Goal: Task Accomplishment & Management: Use online tool/utility

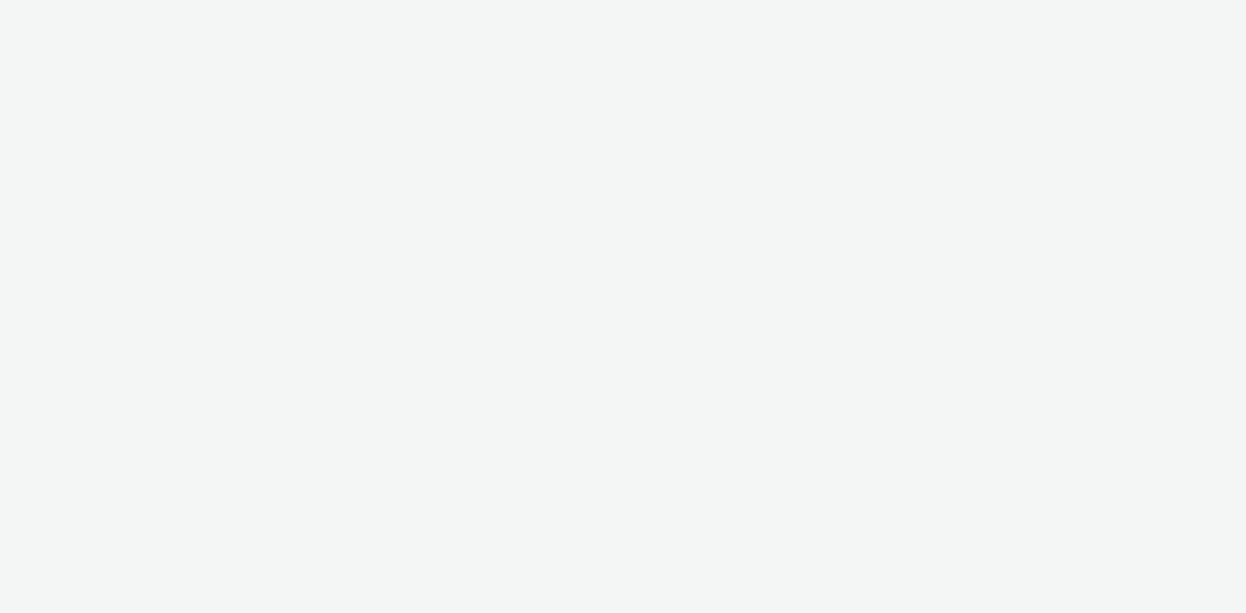
select select "440da4fd-3060-4a41-ba81-8784f925740e"
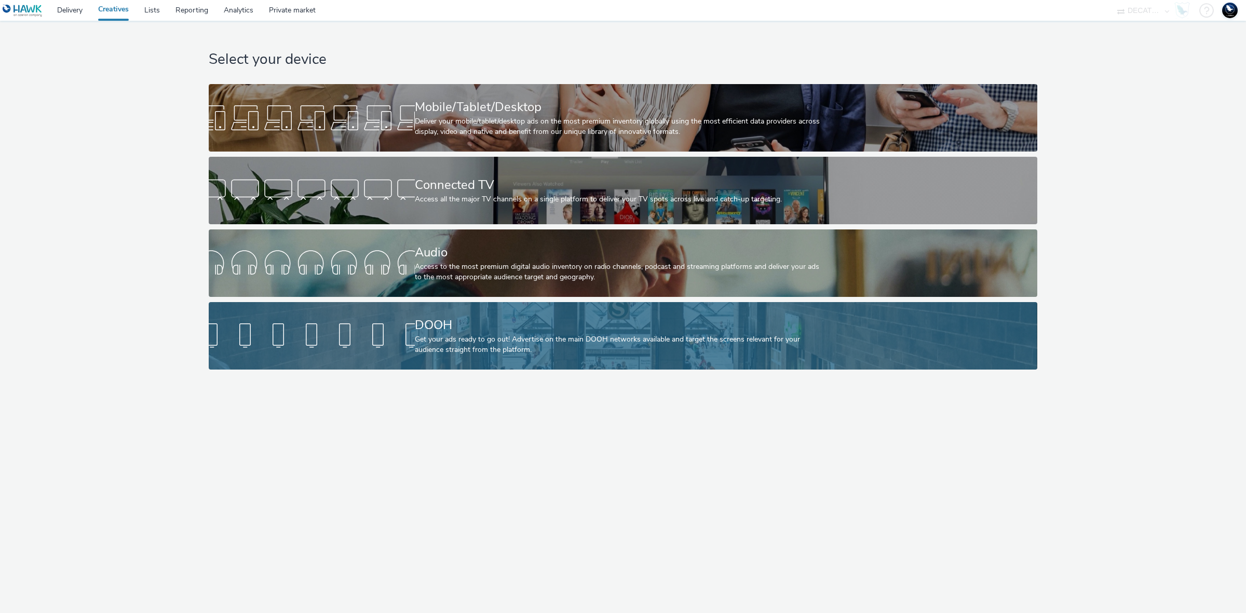
click at [635, 336] on div "Get your ads ready to go out! Advertise on the main DOOH networks available and…" at bounding box center [621, 344] width 412 height 21
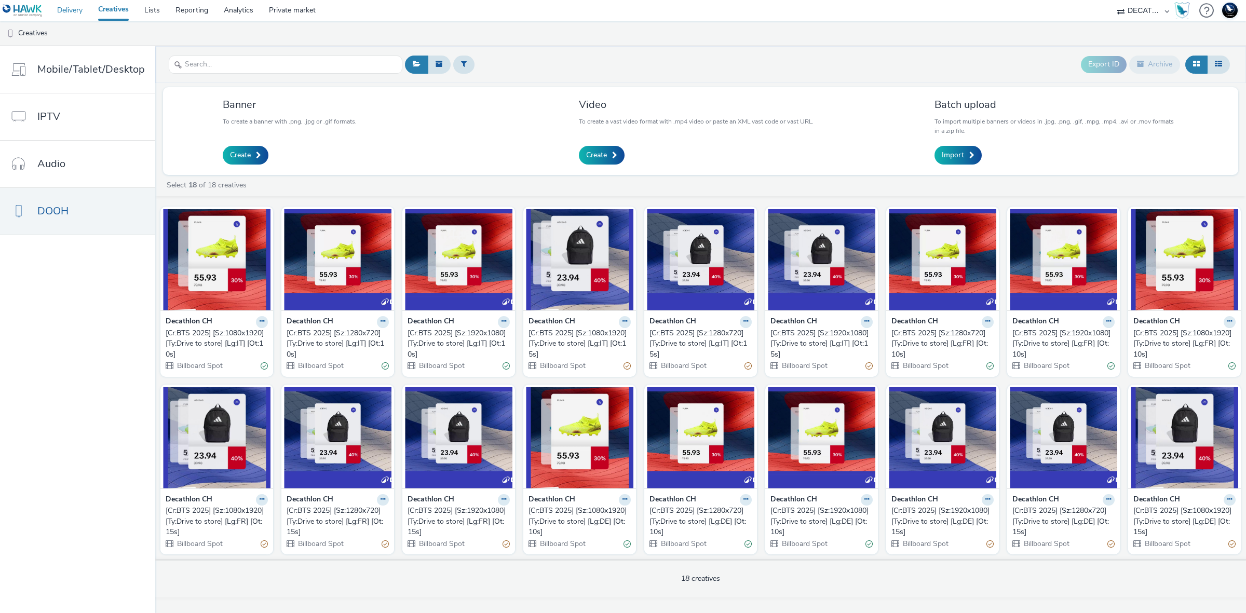
click at [77, 13] on link "Delivery" at bounding box center [69, 10] width 41 height 21
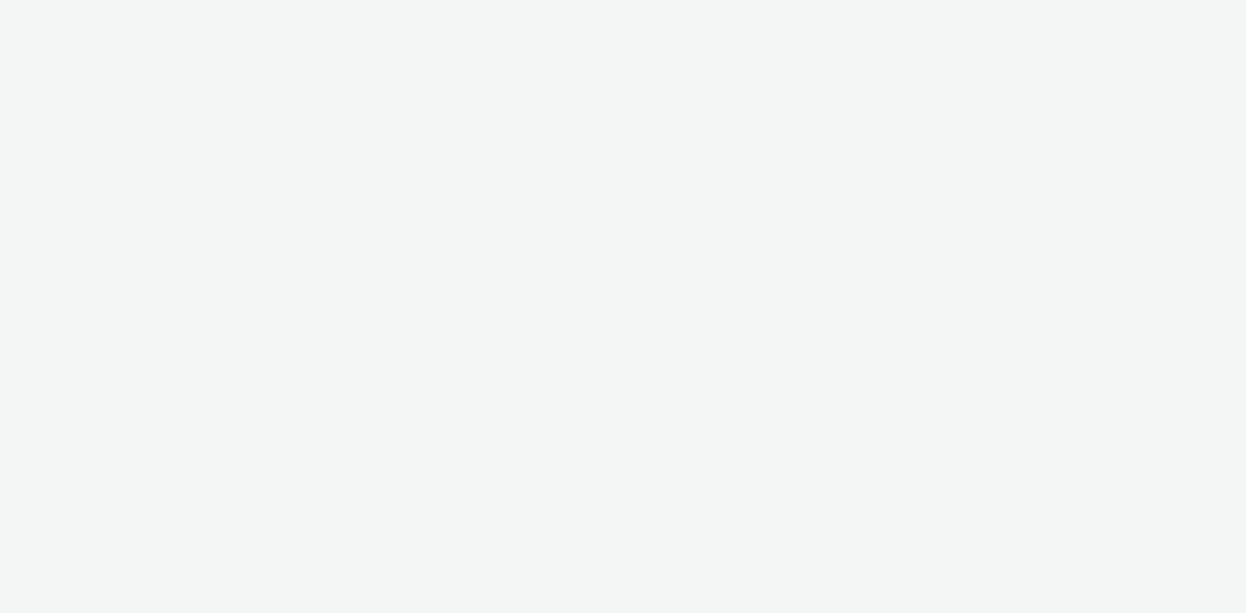
select select "440da4fd-3060-4a41-ba81-8784f925740e"
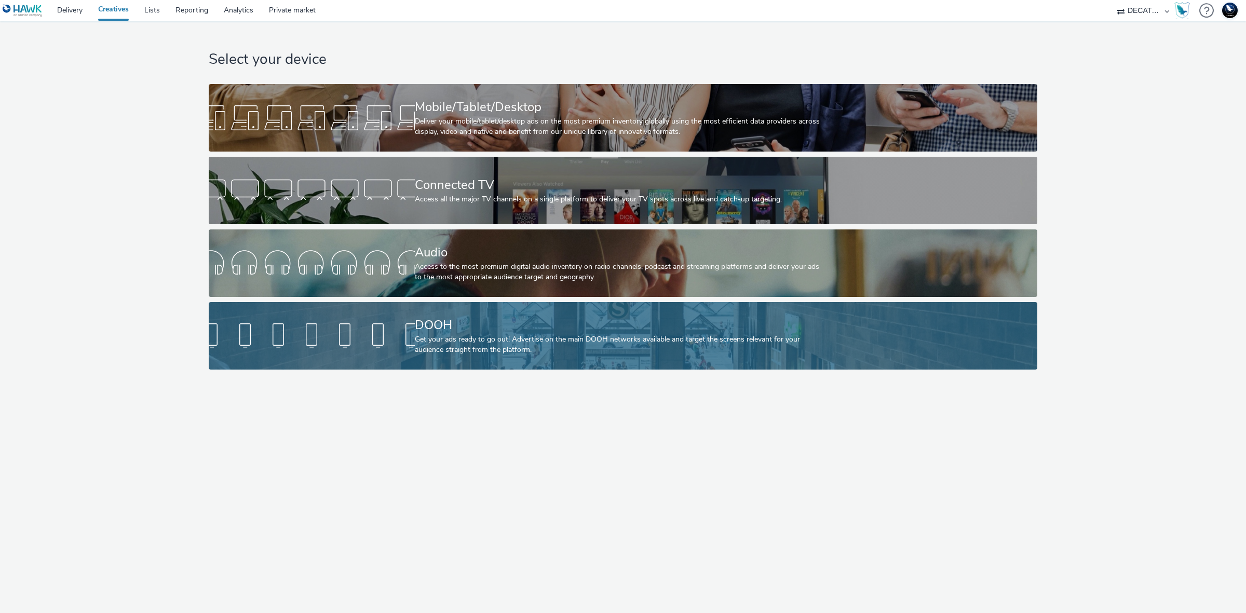
click at [451, 342] on div "Get your ads ready to go out! Advertise on the main DOOH networks available and…" at bounding box center [621, 344] width 412 height 21
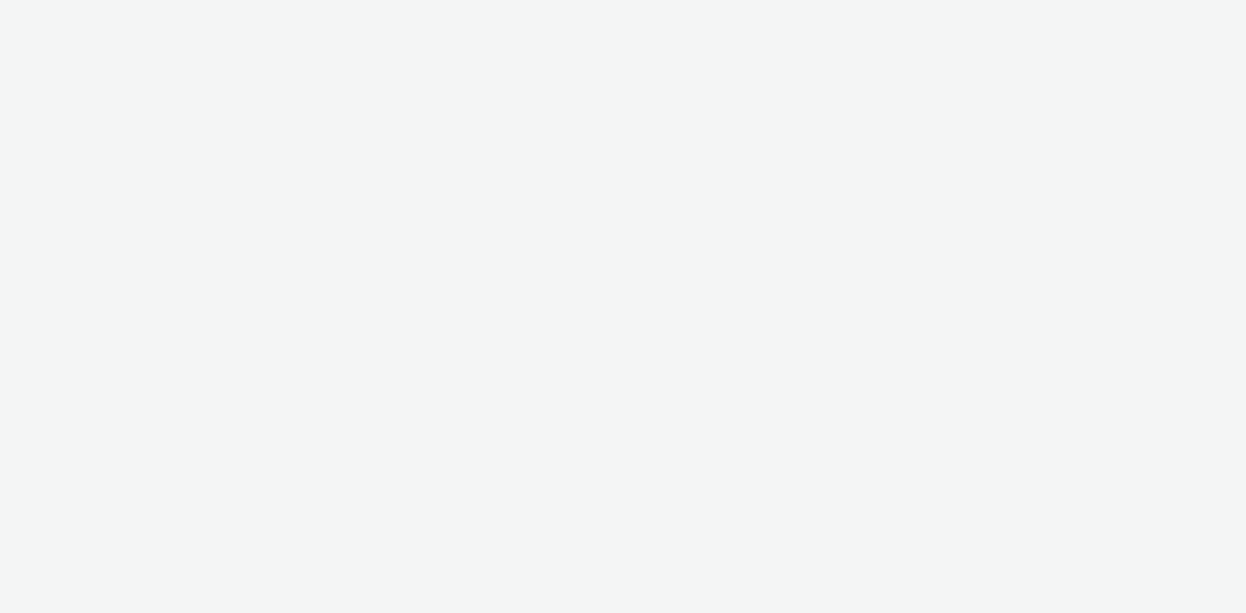
select select "440da4fd-3060-4a41-ba81-8784f925740e"
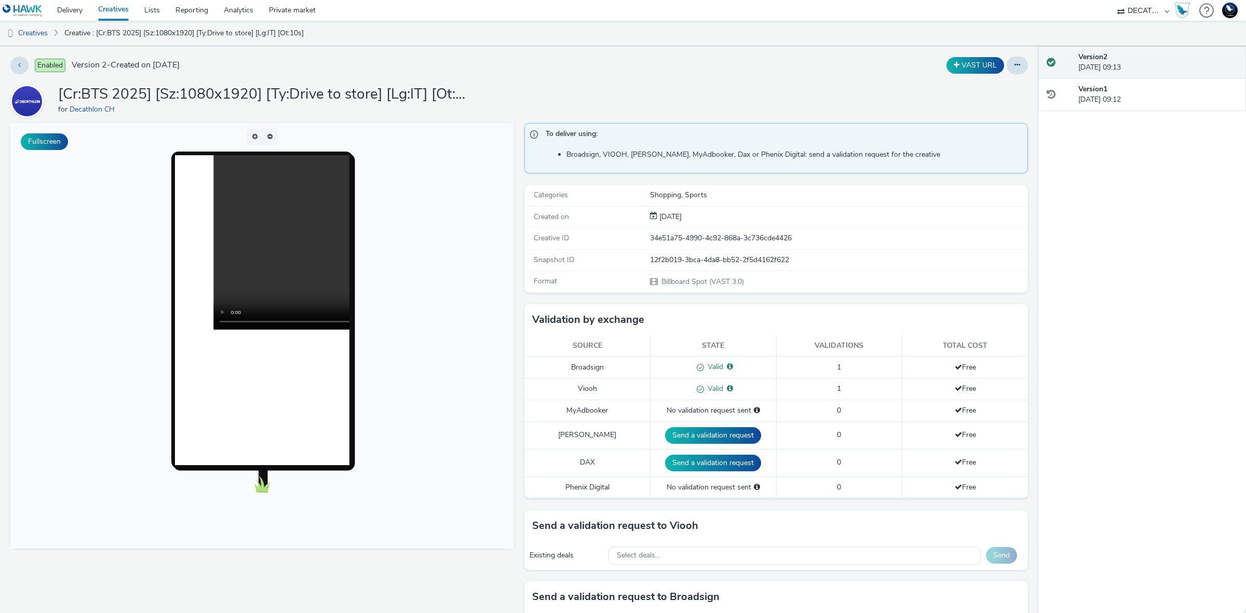
click at [334, 92] on h1 "[Cr:BTS 2025] [Sz:1080x1920] [Ty:Drive to store] [Lg:IT] [Ot:10s]" at bounding box center [265, 95] width 415 height 20
copy h1 "[Cr:BTS 2025] [Sz:1080x1920] [Ty:Drive to store] [Lg:IT] [Ot:10s]"
click at [448, 104] on h1 "[Cr:BTS 2025] [Sz:1080x1920] [Ty:Drive to store] [Lg:IT] [Ot:10s]" at bounding box center [265, 95] width 415 height 20
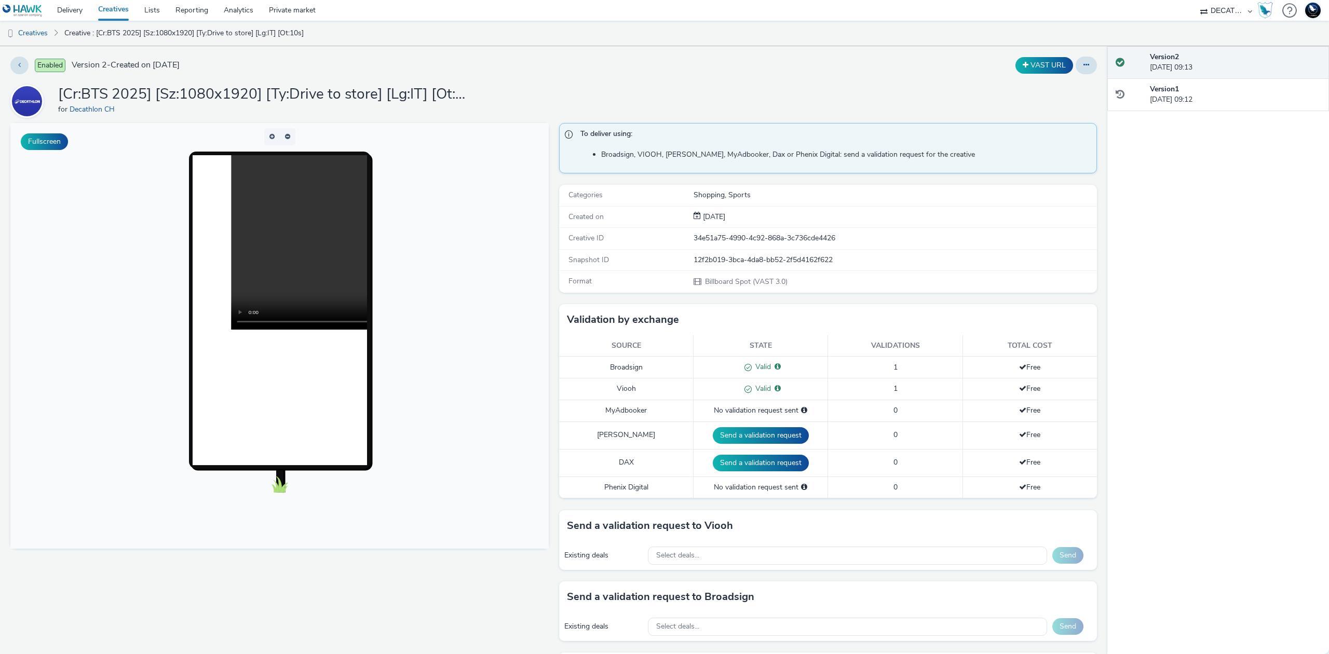
drag, startPoint x: 1231, startPoint y: 0, endPoint x: 495, endPoint y: 75, distance: 739.8
click at [495, 75] on div "Enabled Version 2 - Created on [DATE] VAST URL [Cr:BTS 2025] [Sz:1080x1920] [Ty…" at bounding box center [553, 350] width 1107 height 608
click at [725, 256] on div "12f2b019-3bca-4da8-bb52-2f5d4162f622" at bounding box center [894, 260] width 403 height 10
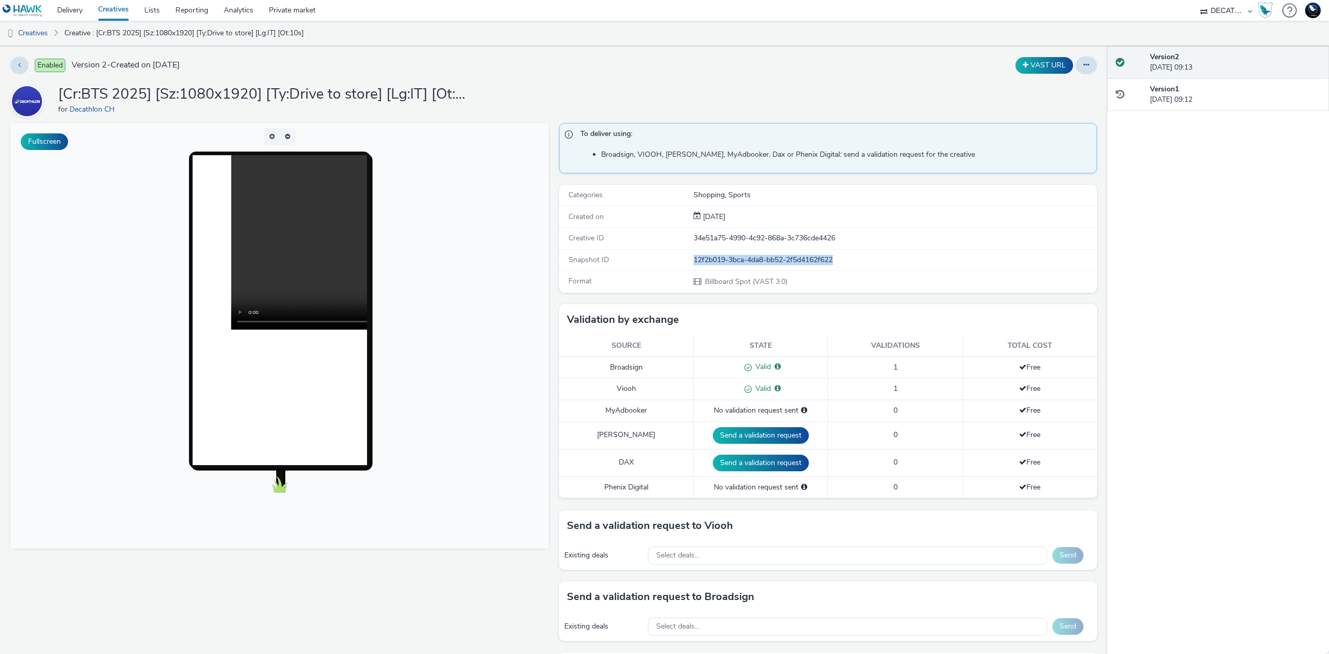
copy div "12f2b019-3bca-4da8-bb52-2f5d4162f622"
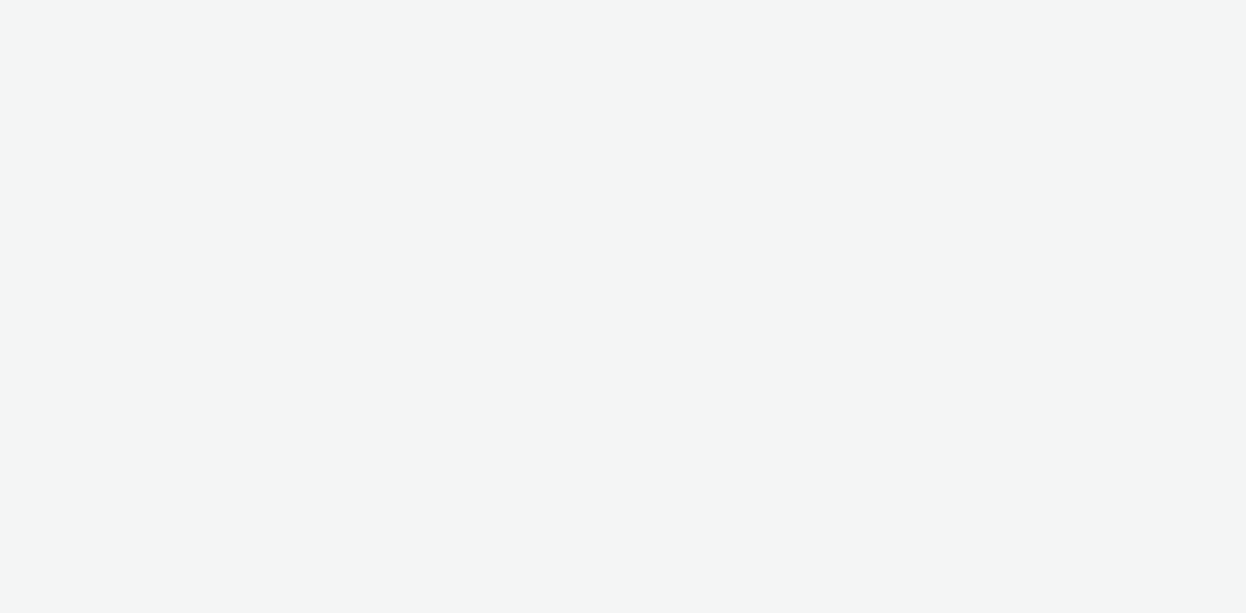
select select "440da4fd-3060-4a41-ba81-8784f925740e"
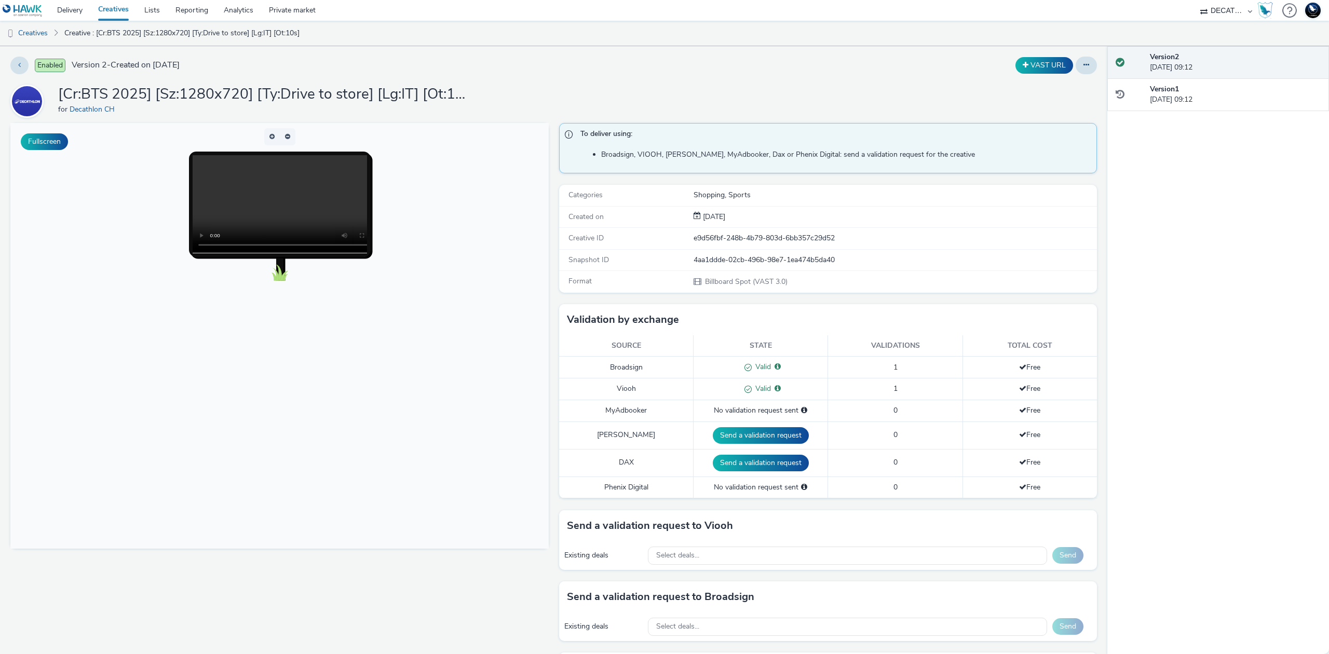
click at [785, 260] on div "4aa1ddde-02cb-496b-98e7-1ea474b5da40" at bounding box center [894, 260] width 403 height 10
copy div "4aa1ddde-02cb-496b-98e7-1ea474b5da40"
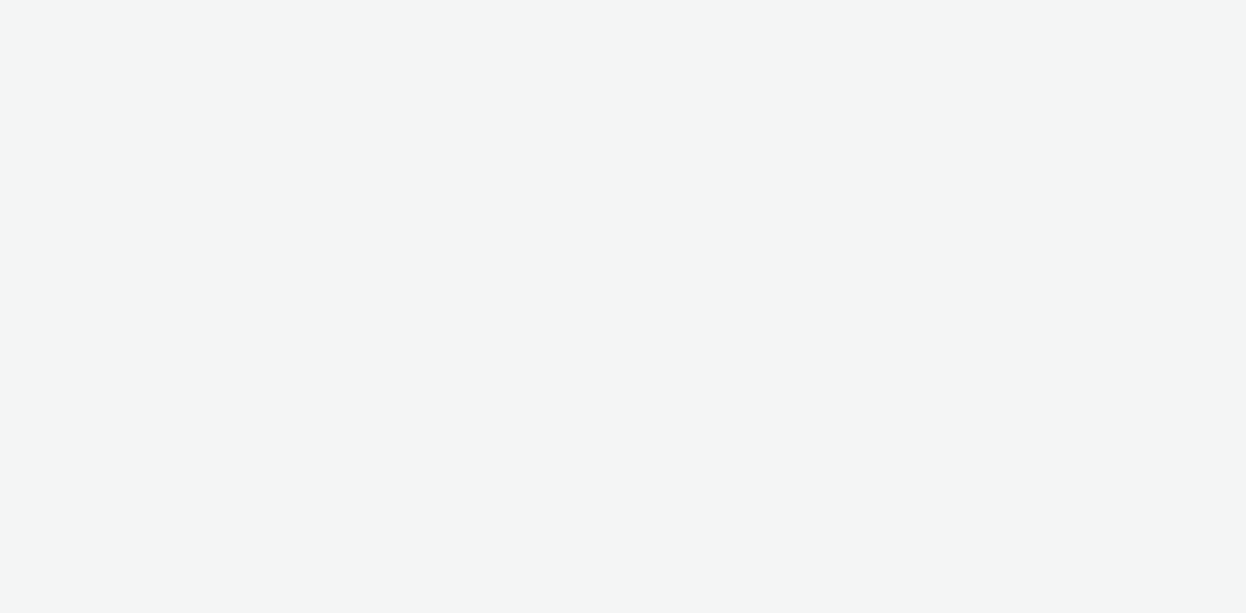
select select "440da4fd-3060-4a41-ba81-8784f925740e"
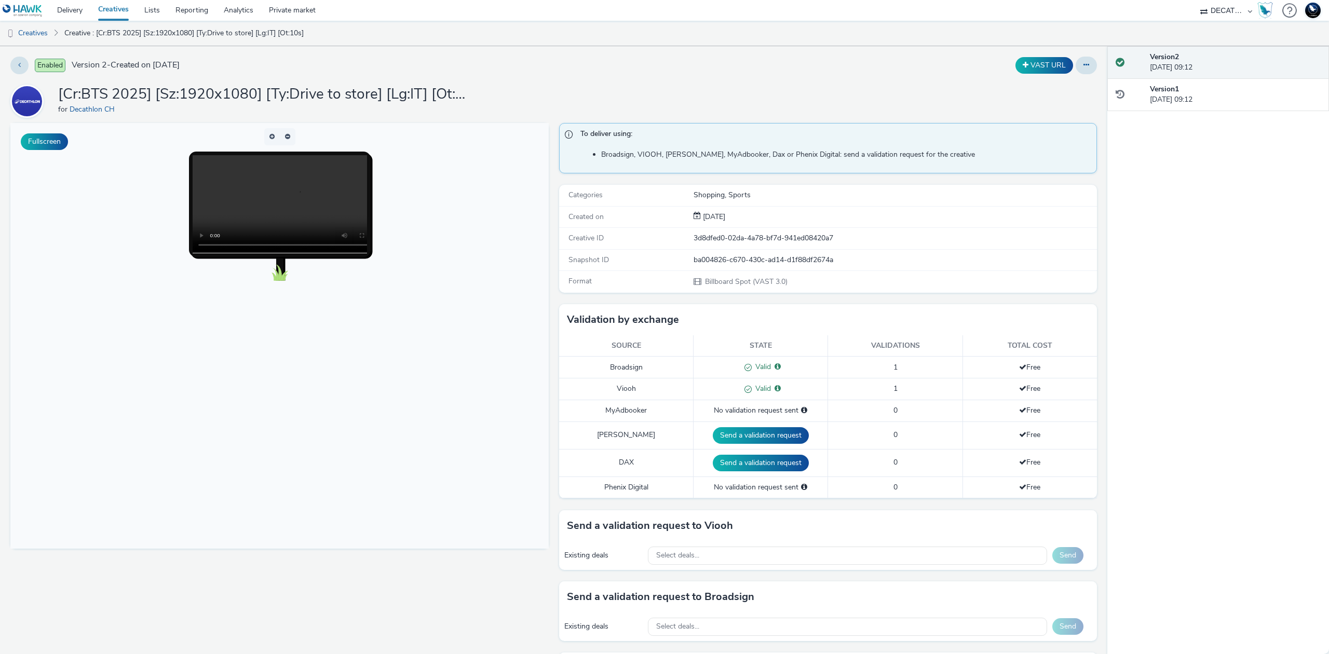
click at [748, 258] on div "ba004826-c670-430c-ad14-d1f88df2674a" at bounding box center [894, 260] width 403 height 10
copy div "ba004826-c670-430c-ad14-d1f88df2674a"
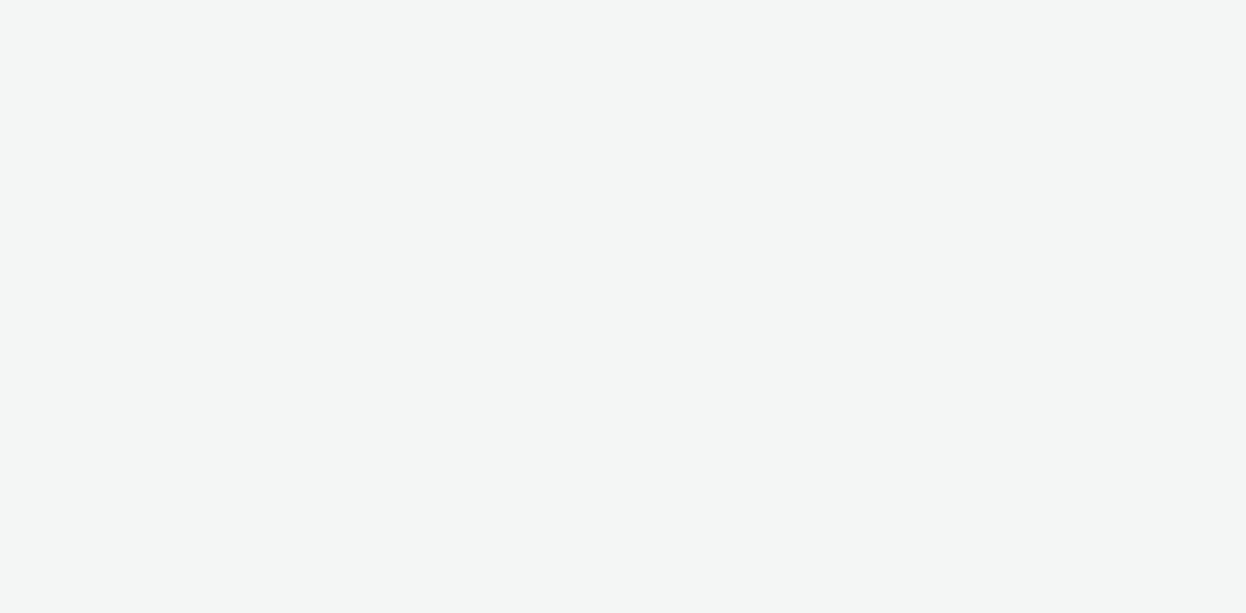
select select "440da4fd-3060-4a41-ba81-8784f925740e"
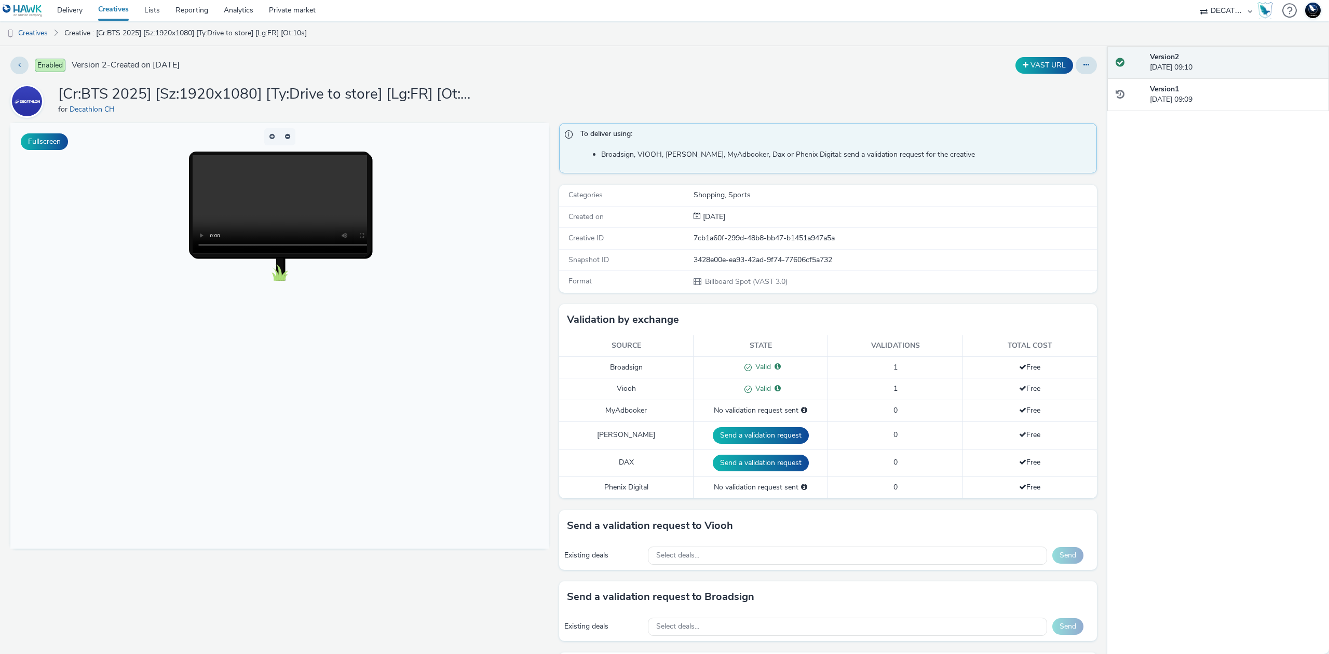
click at [811, 258] on div "3428e00e-ea93-42ad-9f74-77606cf5a732" at bounding box center [894, 260] width 403 height 10
copy div "3428e00e-ea93-42ad-9f74-77606cf5a732"
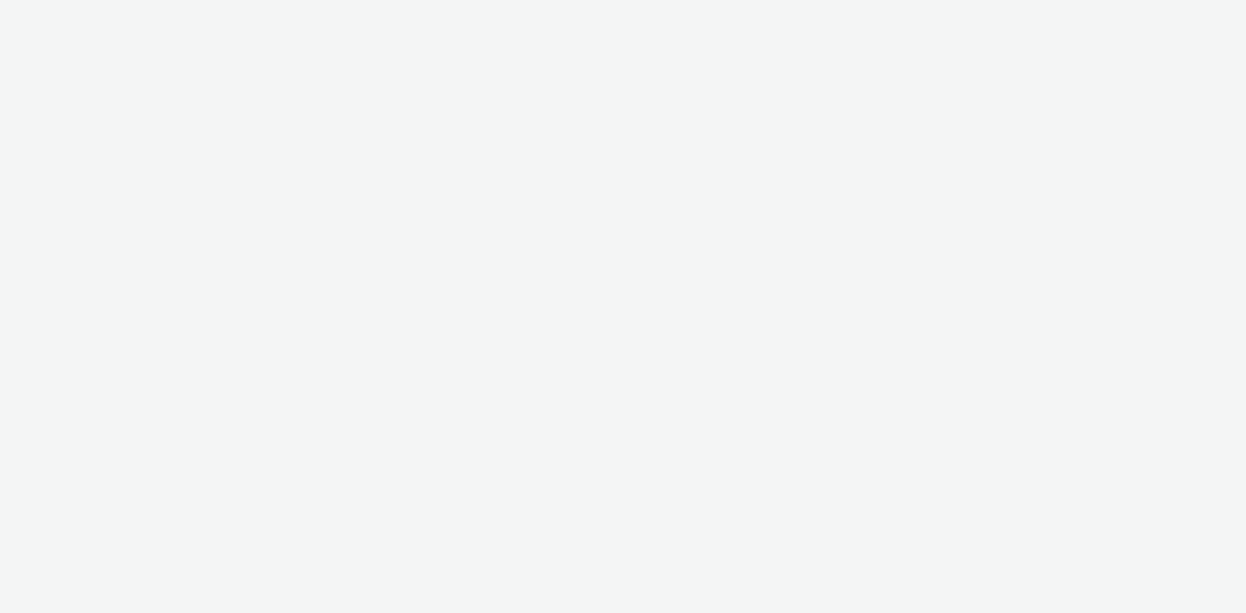
select select "440da4fd-3060-4a41-ba81-8784f925740e"
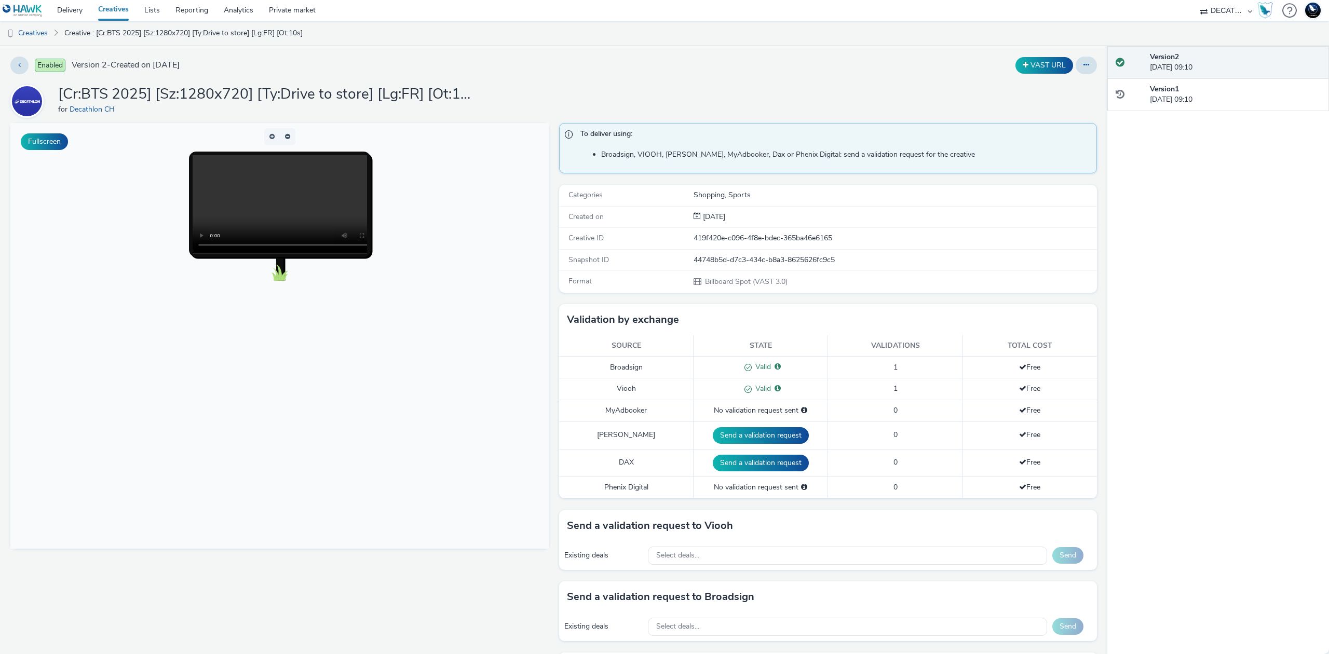
click at [734, 252] on div "Snapshot ID 44748b5d-d7c3-434c-b8a3-8625626fc9c5" at bounding box center [828, 260] width 538 height 21
copy div "44748b5d-d7c3-434c-b8a3-8625626fc9c5"
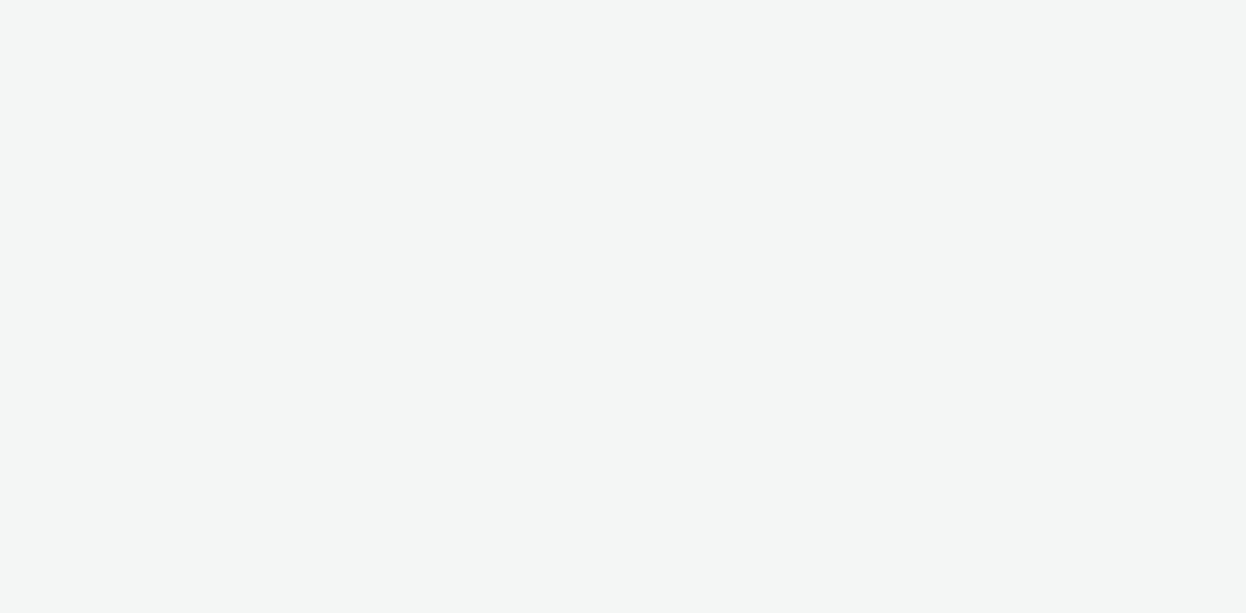
select select "440da4fd-3060-4a41-ba81-8784f925740e"
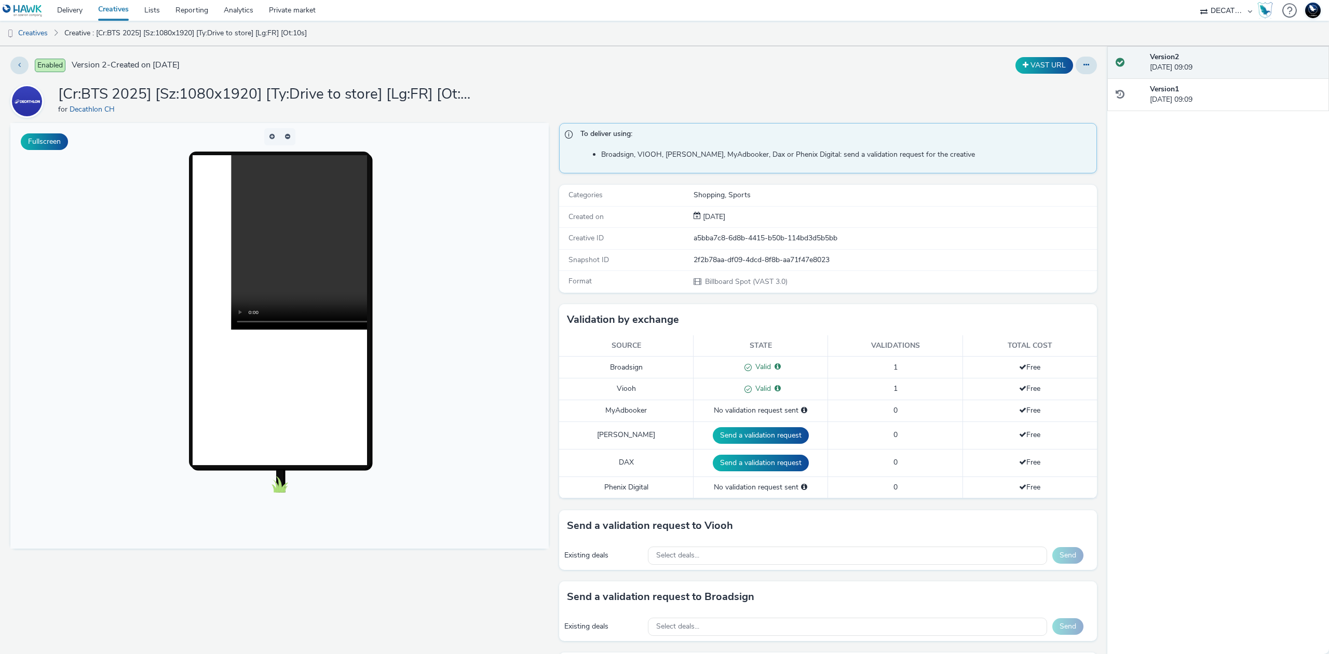
click at [746, 261] on div "2f2b78aa-df09-4dcd-8f8b-aa71f47e8023" at bounding box center [894, 260] width 403 height 10
copy div "2f2b78aa-df09-4dcd-8f8b-aa71f47e8023"
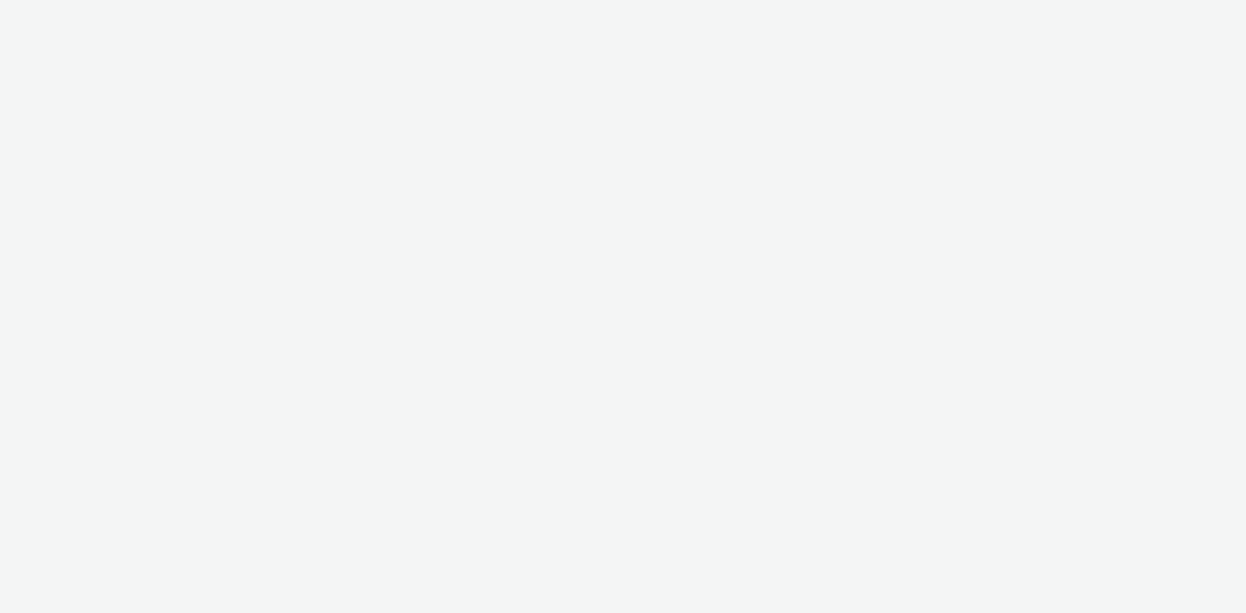
select select "440da4fd-3060-4a41-ba81-8784f925740e"
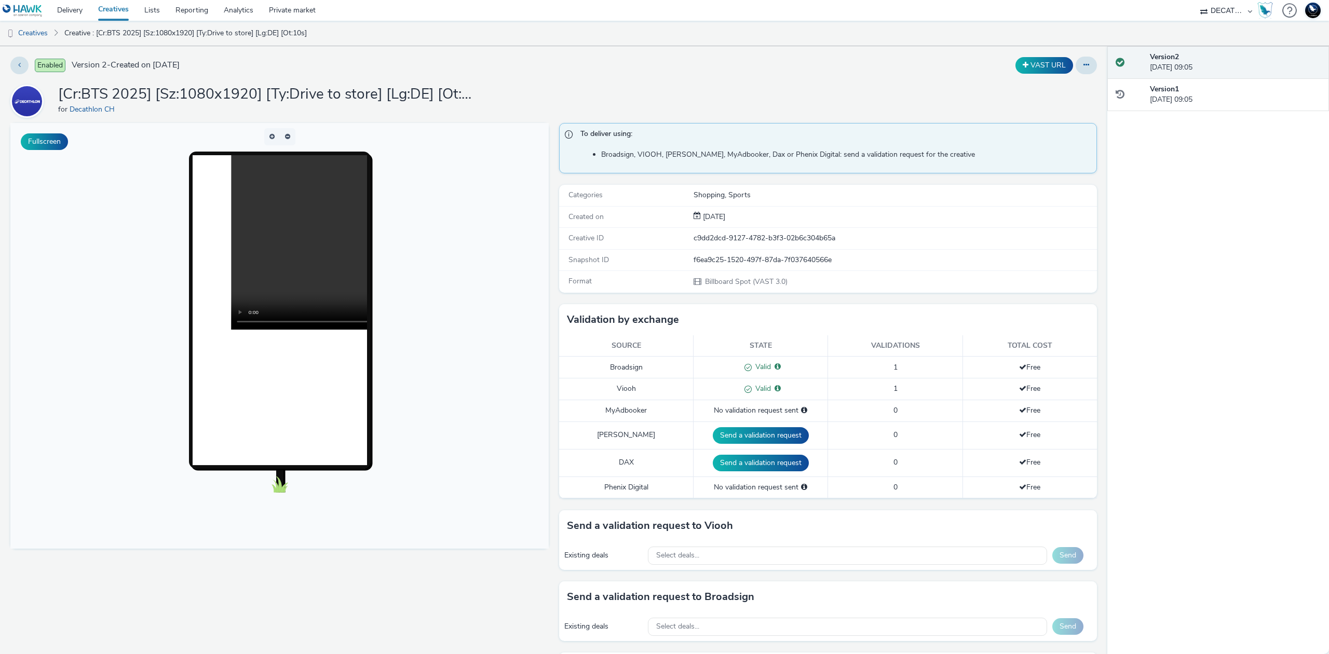
click at [783, 265] on div "f6ea9c25-1520-497f-87da-7f037640566e" at bounding box center [894, 260] width 403 height 10
copy div "f6ea9c25-1520-497f-87da-7f037640566e"
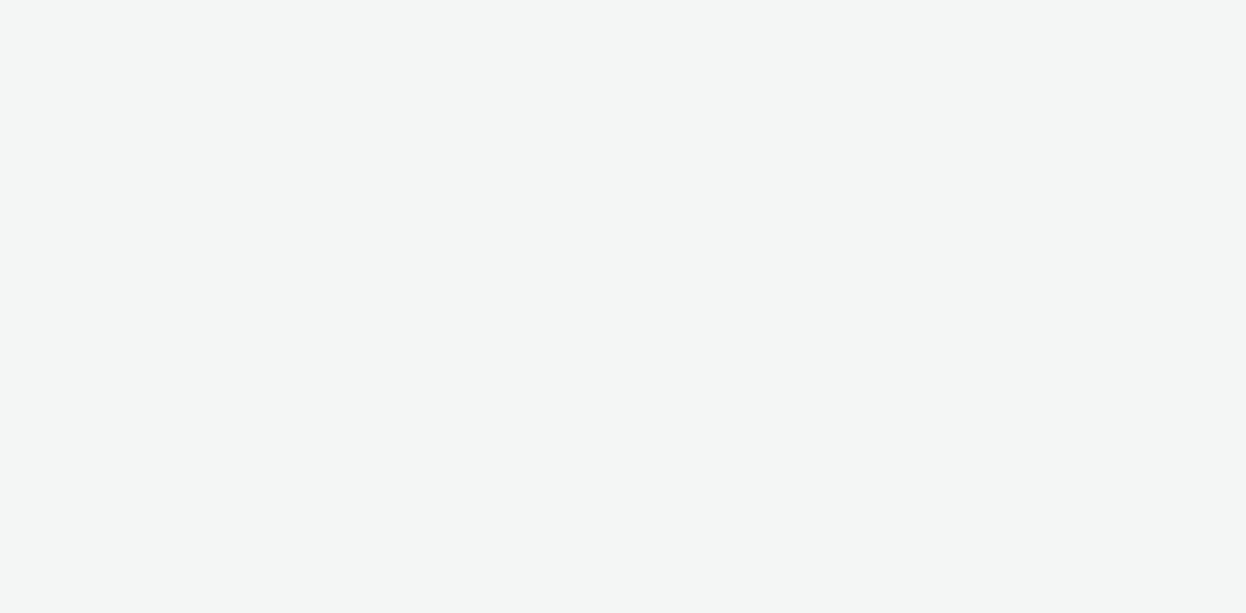
select select "440da4fd-3060-4a41-ba81-8784f925740e"
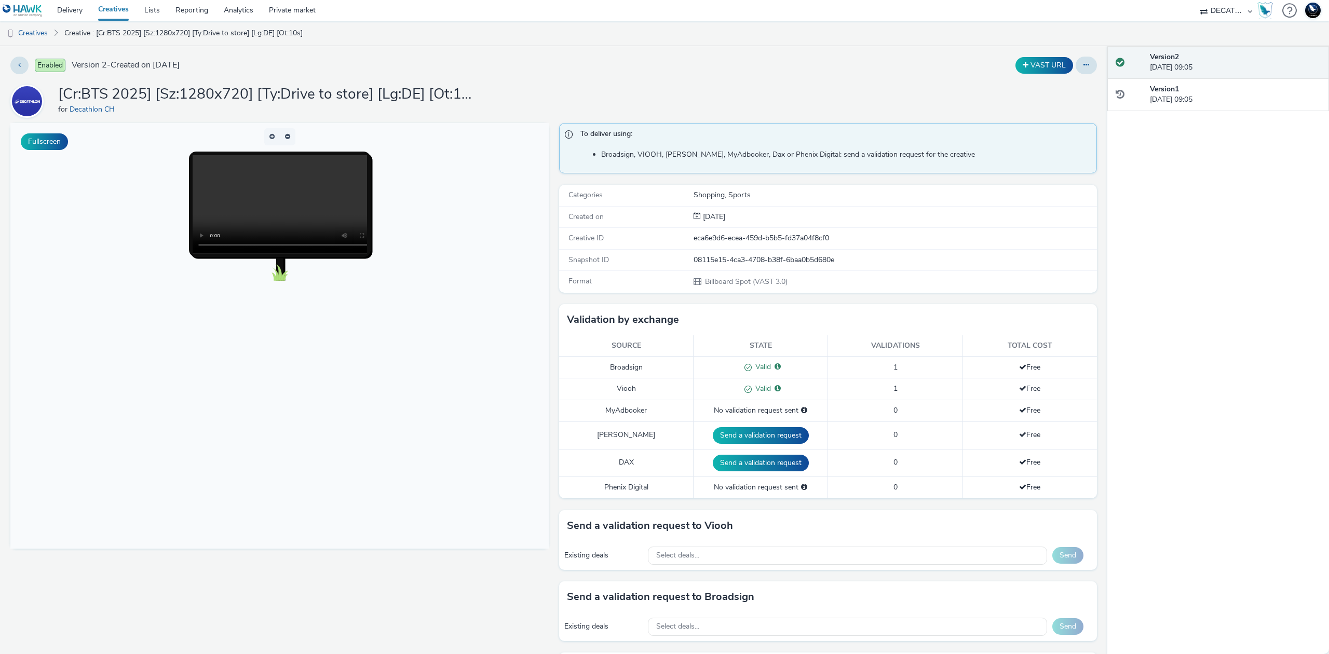
click at [743, 265] on div "08115e15-4ca3-4708-b38f-6baa0b5d680e" at bounding box center [894, 260] width 403 height 10
click at [744, 263] on div "08115e15-4ca3-4708-b38f-6baa0b5d680e" at bounding box center [894, 260] width 403 height 10
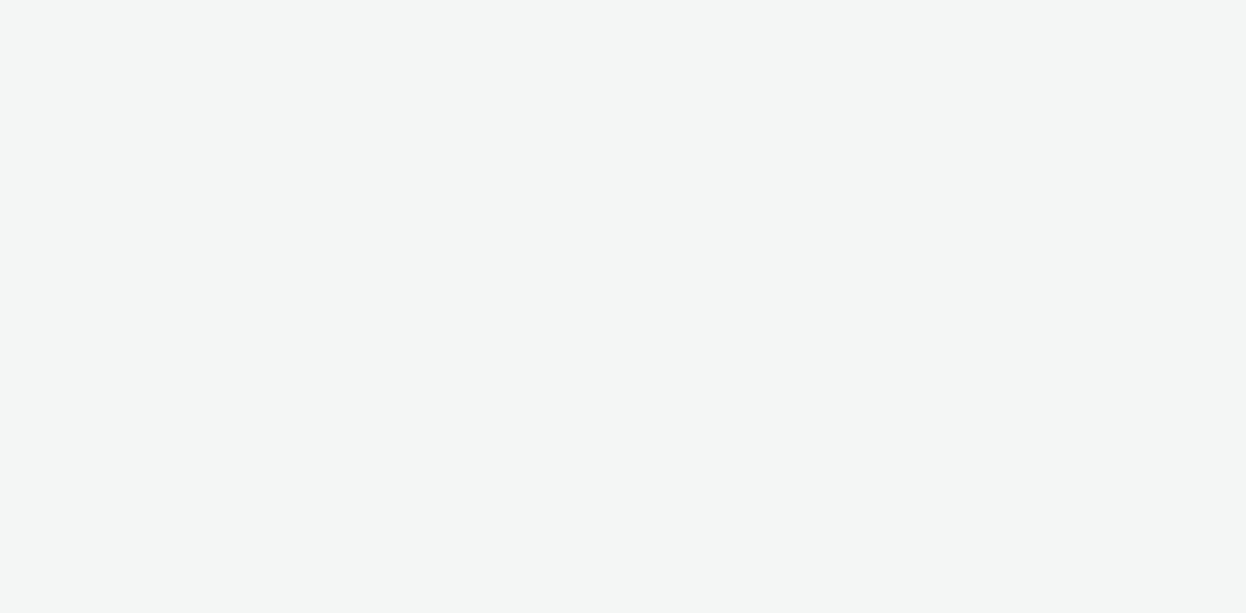
select select "440da4fd-3060-4a41-ba81-8784f925740e"
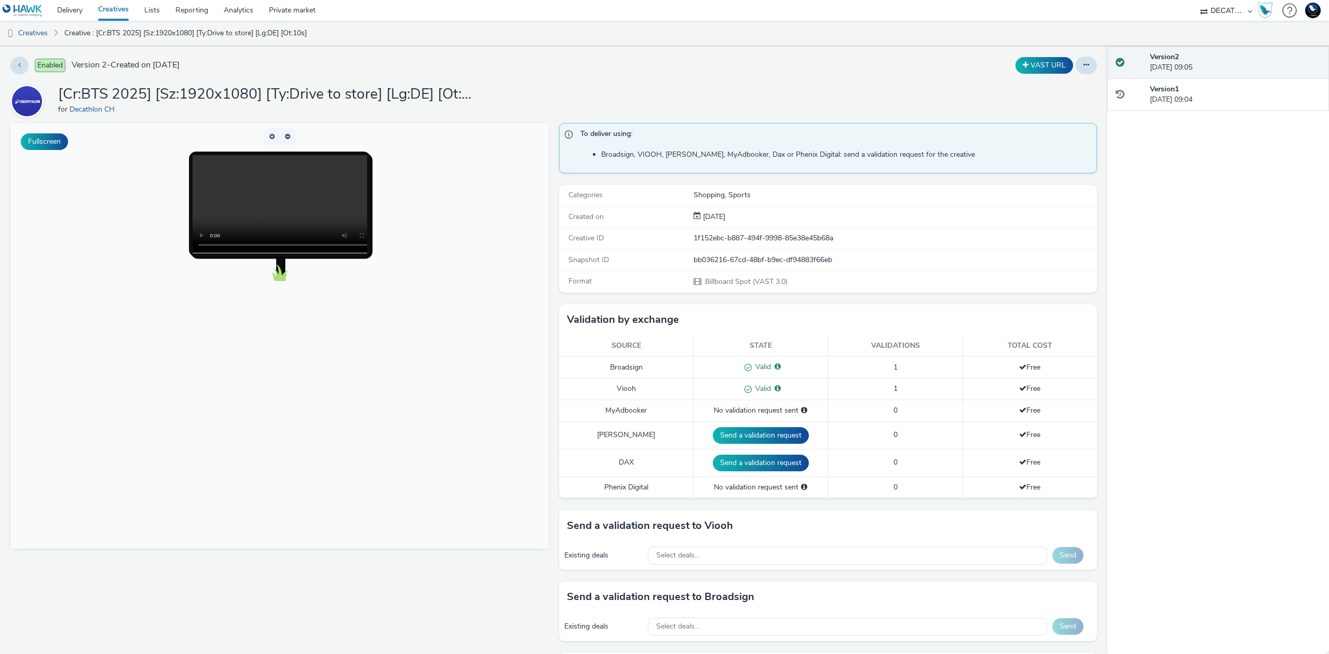
click at [766, 264] on div "bb036216-67cd-48bf-b9ec-df94883f66eb" at bounding box center [894, 260] width 403 height 10
copy div "bb036216-67cd-48bf-b9ec-df94883f66eb"
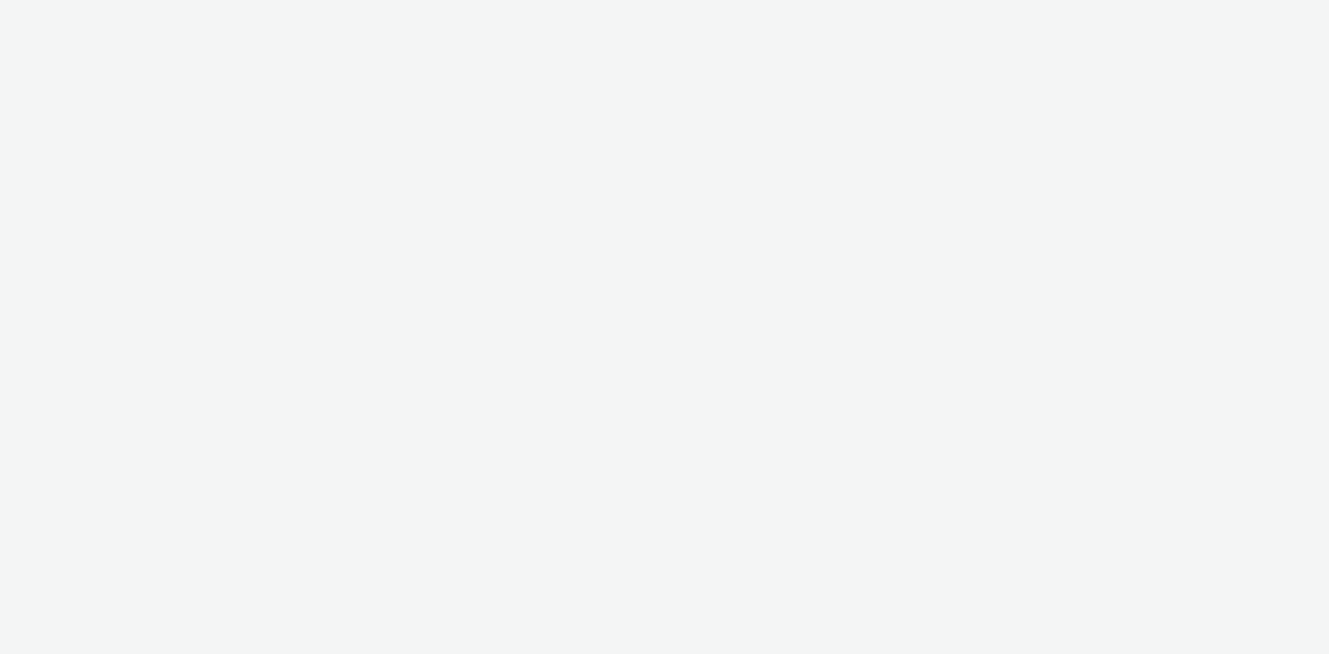
select select "440da4fd-3060-4a41-ba81-8784f925740e"
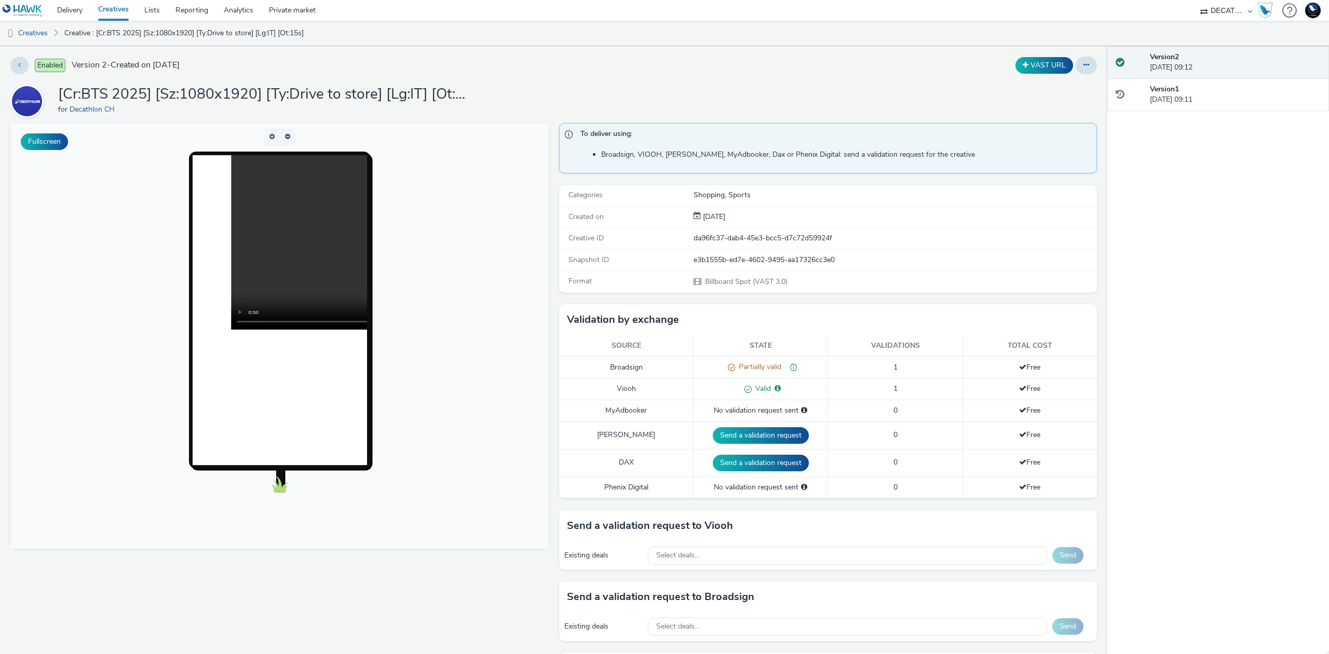
click at [767, 262] on div "e3b1555b-ed7e-4602-9495-aa17326cc3e0" at bounding box center [894, 260] width 403 height 10
copy div "e3b1555b-ed7e-4602-9495-aa17326cc3e0"
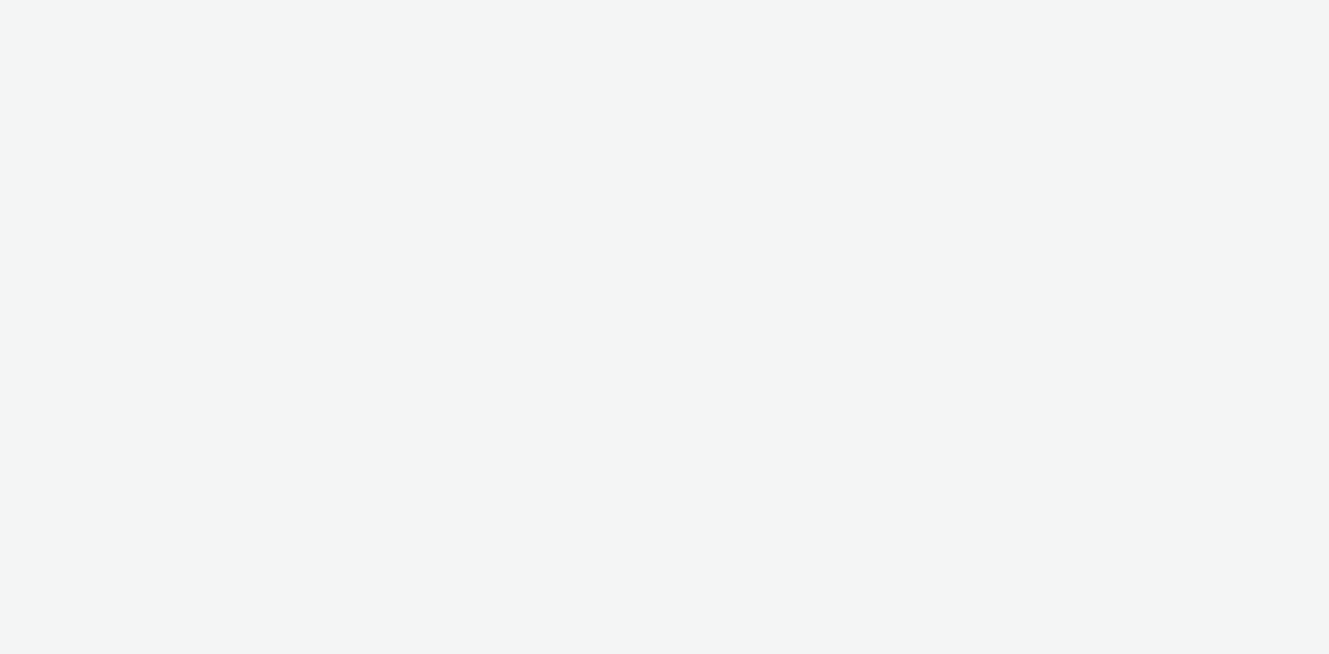
select select "440da4fd-3060-4a41-ba81-8784f925740e"
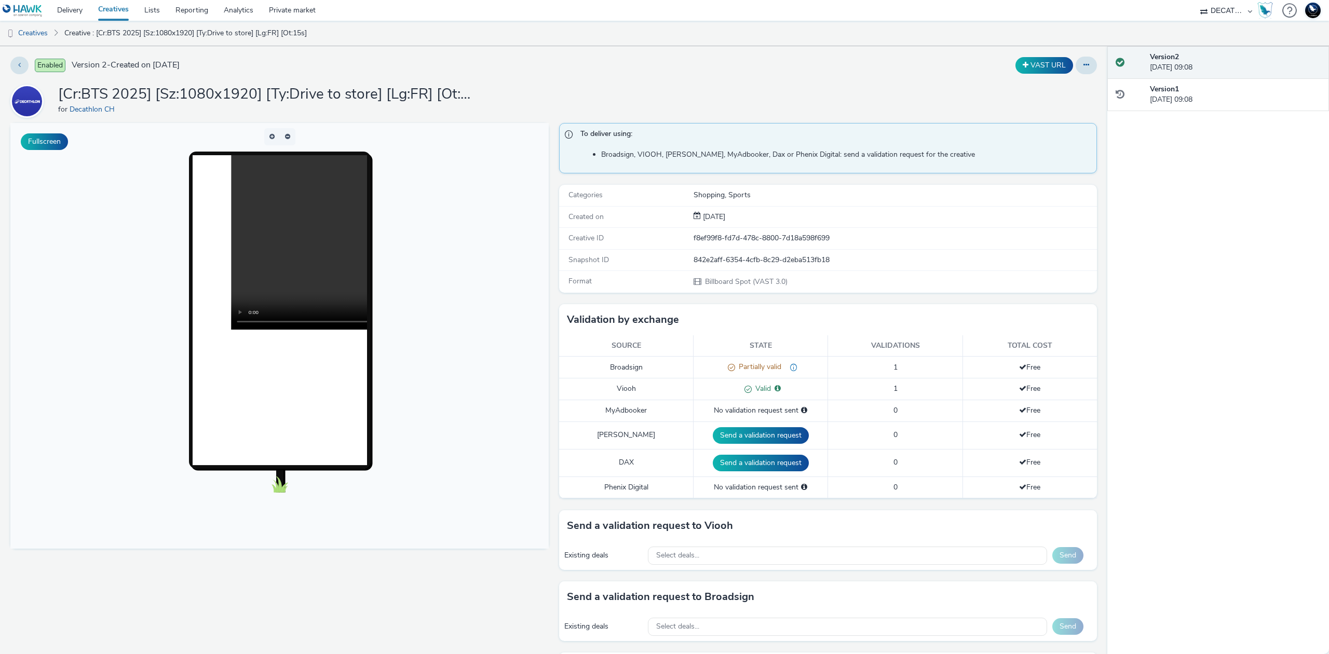
click at [758, 257] on div "842e2aff-6354-4cfb-8c29-d2eba513fb18" at bounding box center [894, 260] width 403 height 10
copy div "842e2aff-6354-4cfb-8c29-d2eba513fb18"
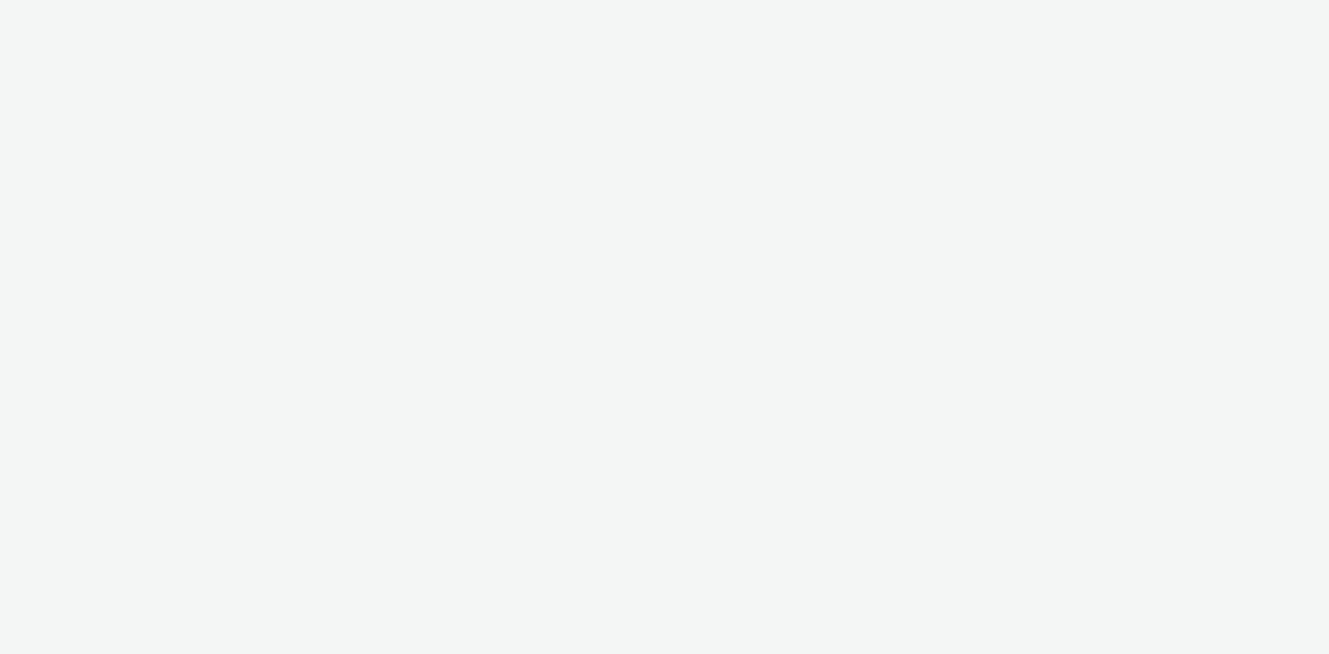
select select "440da4fd-3060-4a41-ba81-8784f925740e"
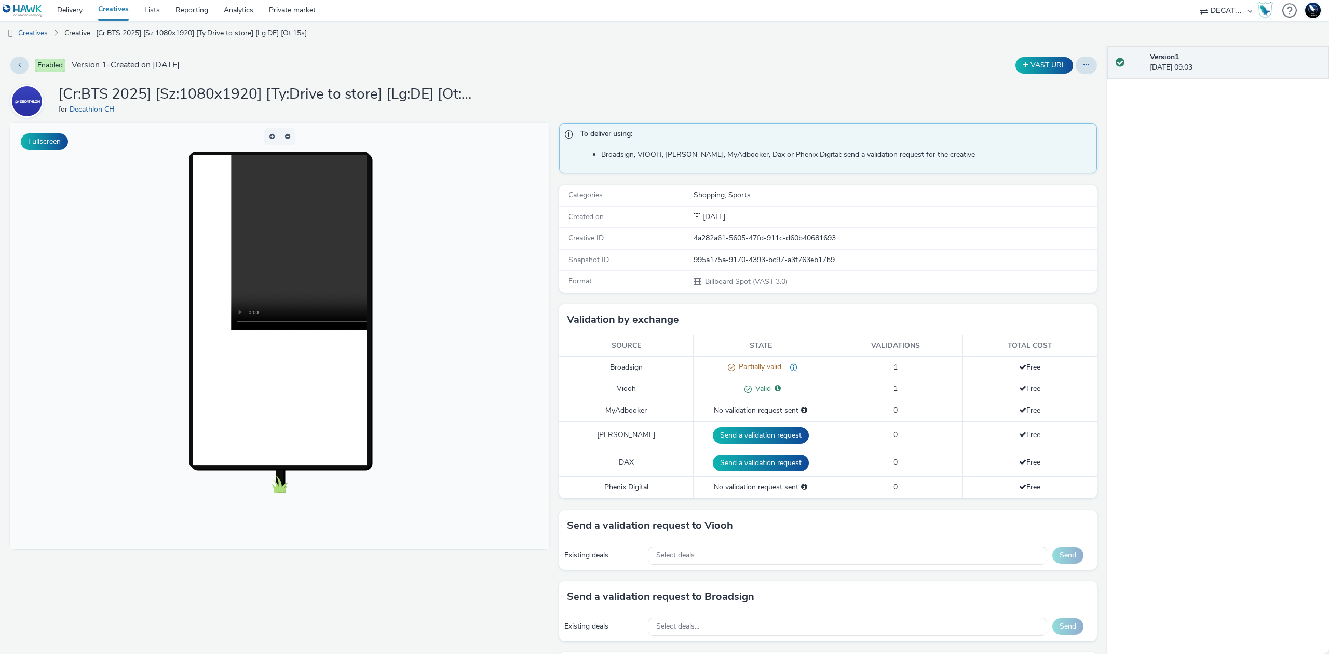
click at [707, 260] on div "995a175a-9170-4393-bc97-a3f763eb17b9" at bounding box center [894, 260] width 403 height 10
click at [708, 260] on div "995a175a-9170-4393-bc97-a3f763eb17b9" at bounding box center [894, 260] width 403 height 10
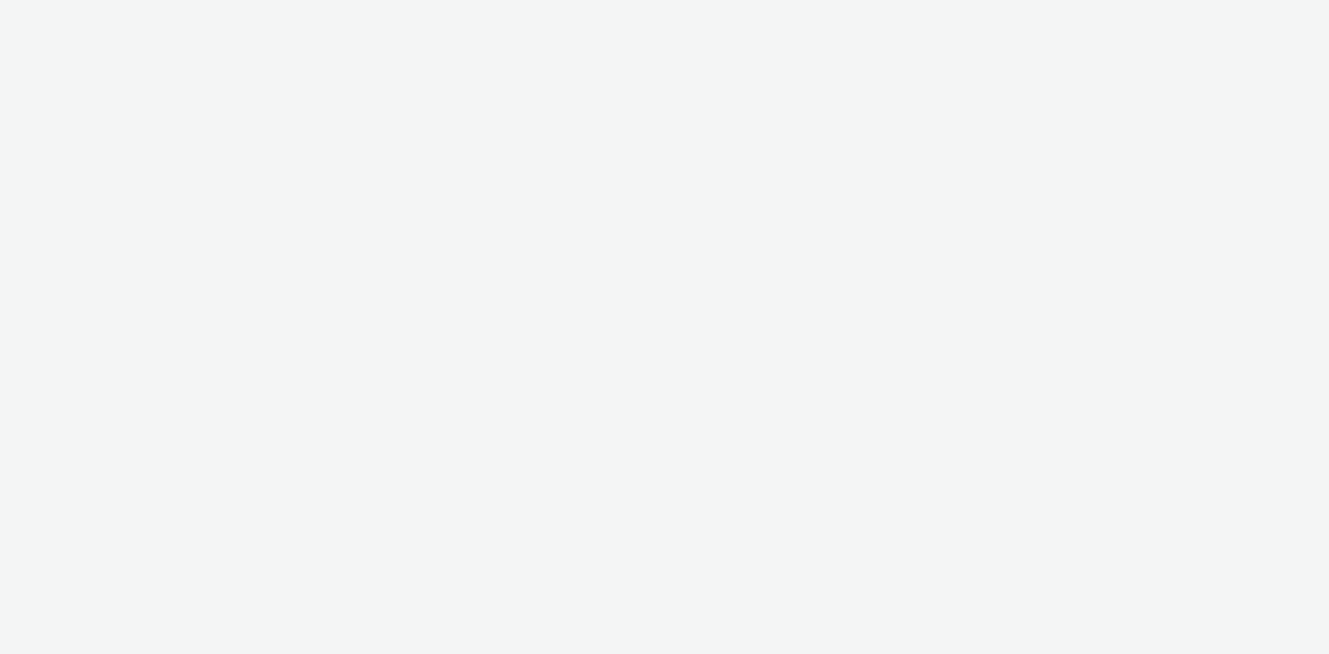
select select "440da4fd-3060-4a41-ba81-8784f925740e"
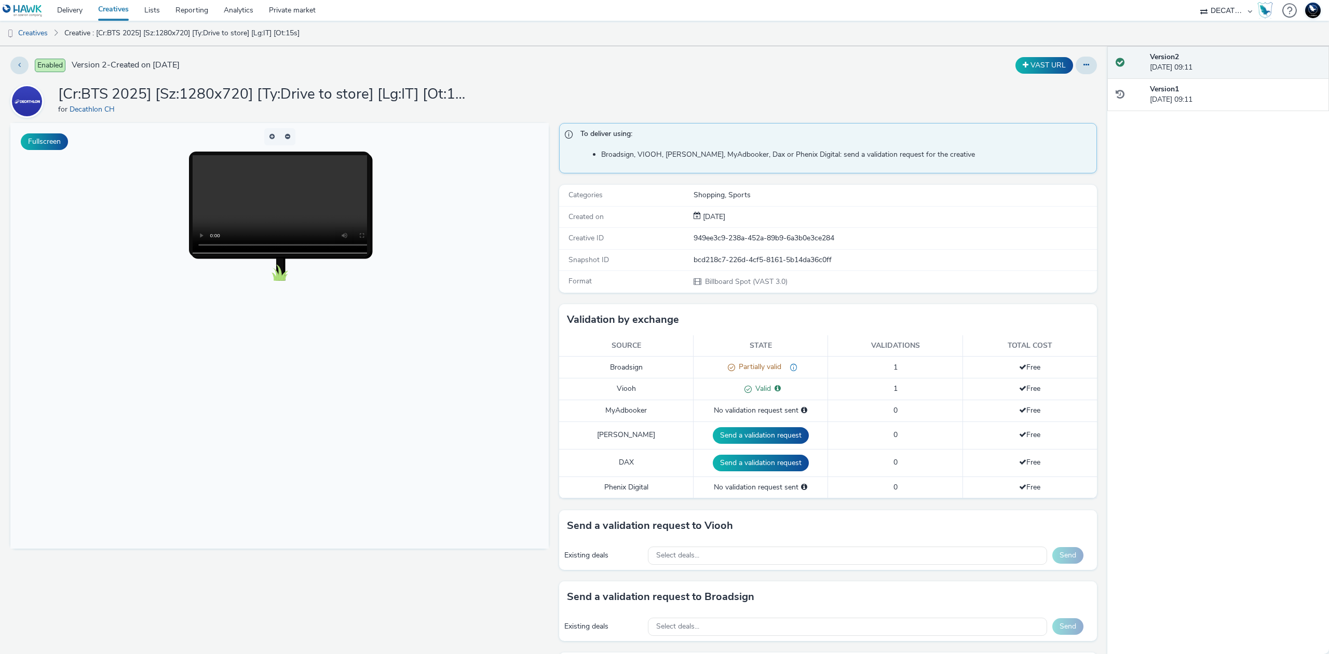
click at [772, 261] on div "bcd218c7-226d-4cf5-8161-5b14da36c0ff" at bounding box center [894, 260] width 403 height 10
copy div "bcd218c7-226d-4cf5-8161-5b14da36c0ff"
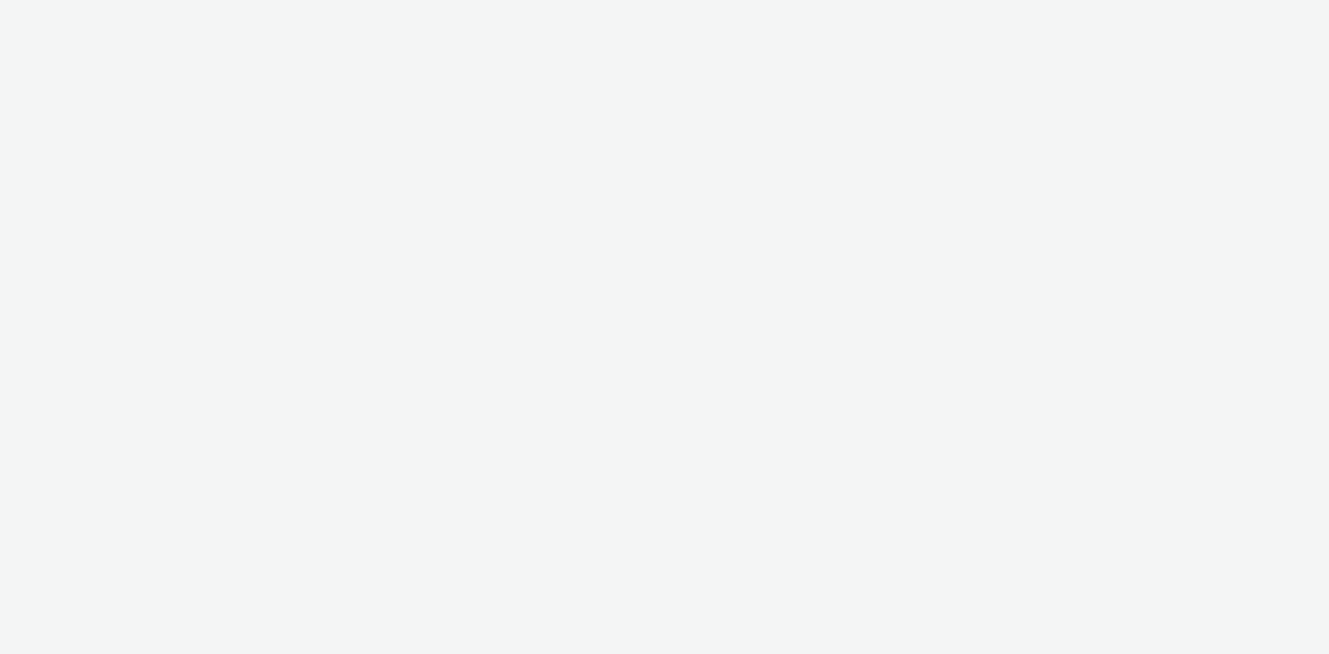
select select "440da4fd-3060-4a41-ba81-8784f925740e"
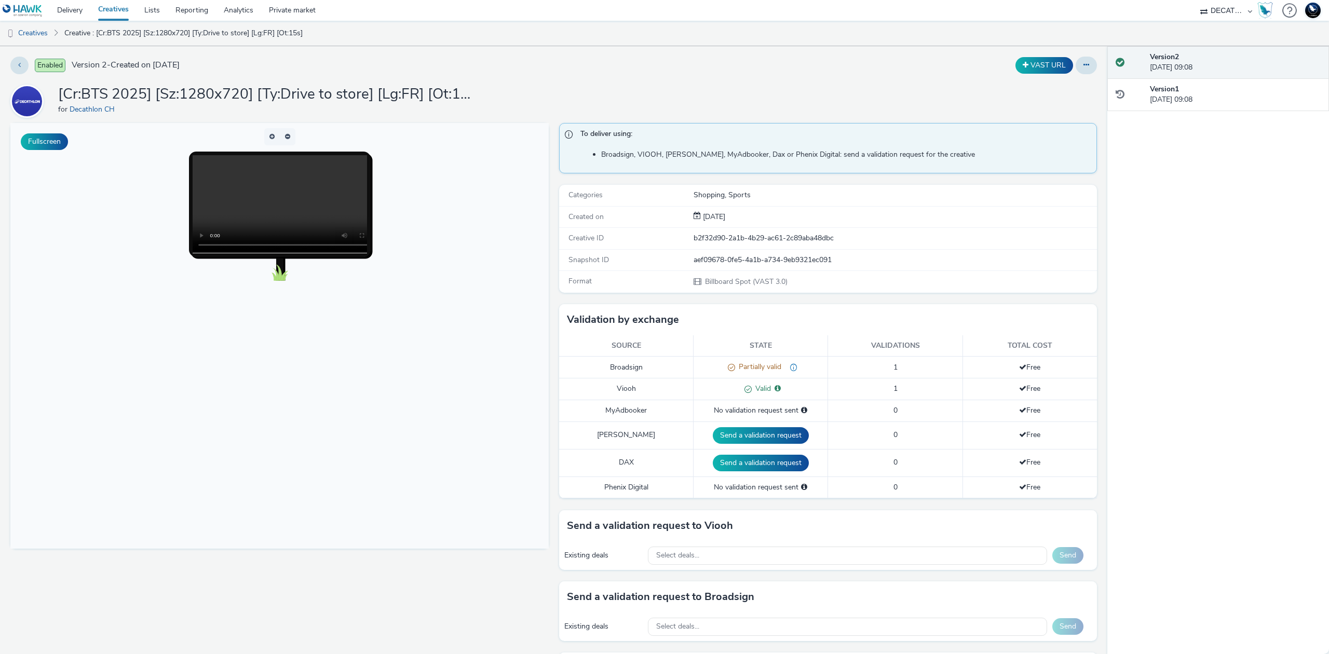
click at [742, 265] on div "aef09678-0fe5-4a1b-a734-9eb9321ec091" at bounding box center [894, 260] width 403 height 10
copy div "aef09678-0fe5-4a1b-a734-9eb9321ec091"
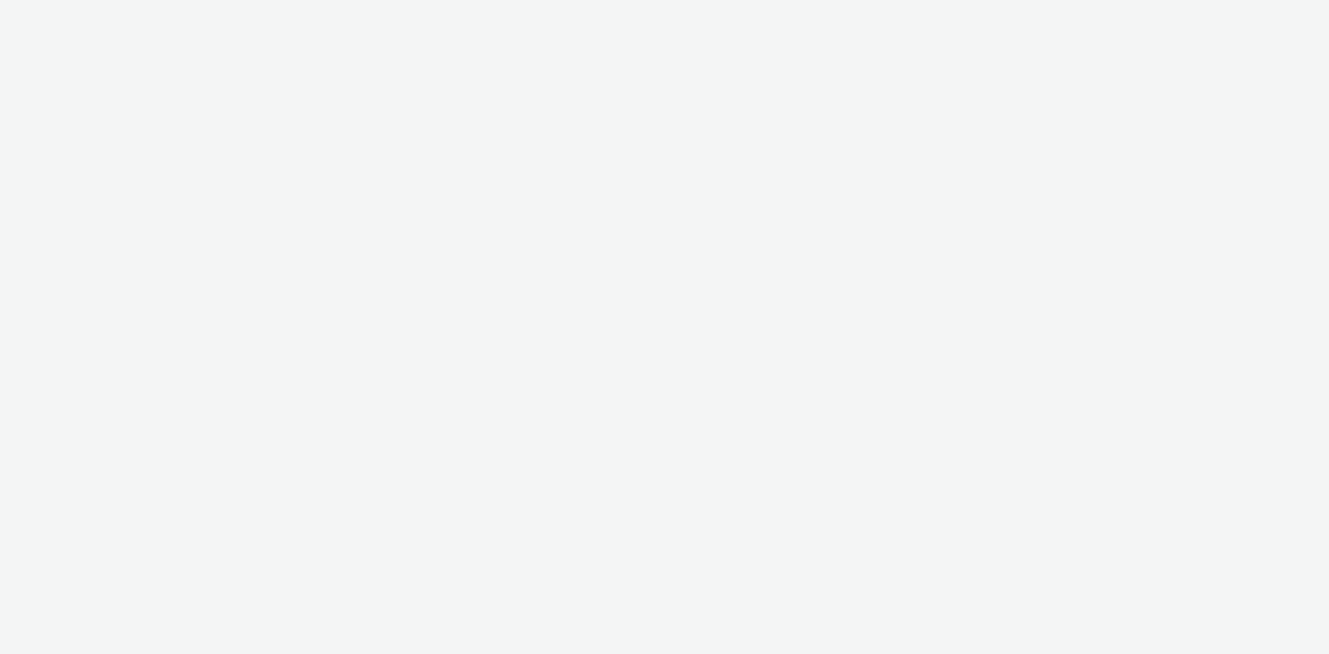
select select "440da4fd-3060-4a41-ba81-8784f925740e"
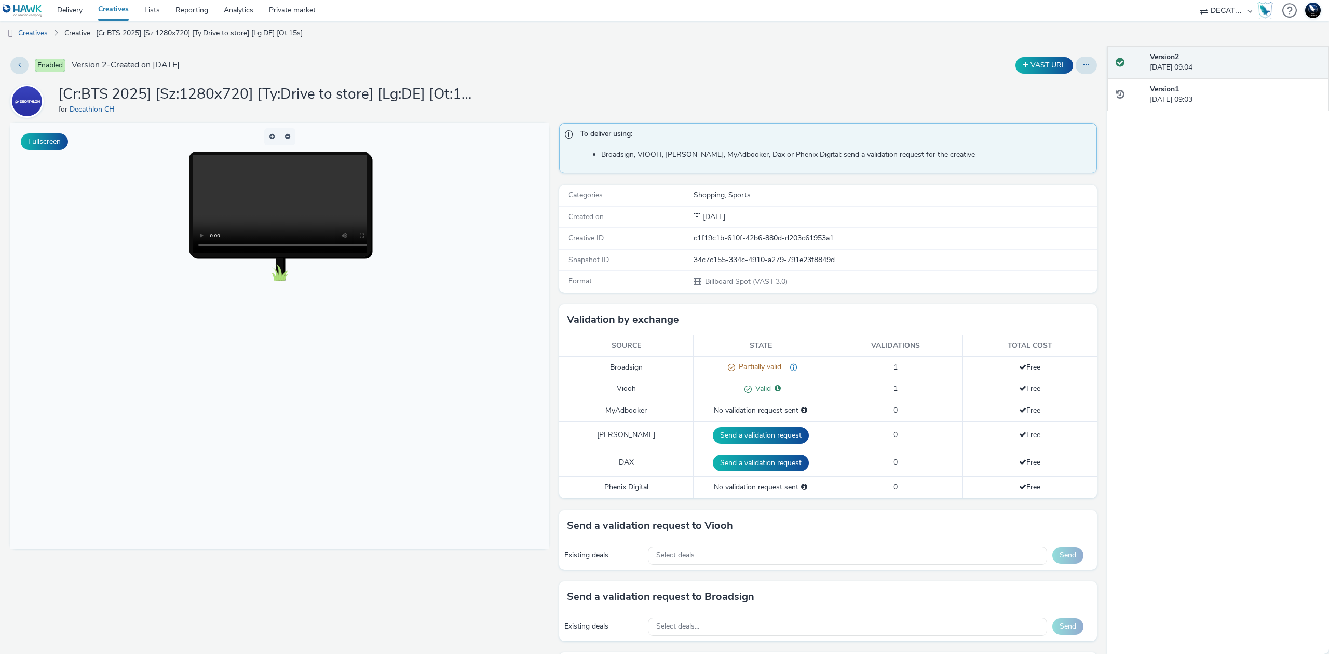
click at [765, 264] on div "34c7c155-334c-4910-a279-791e23f8849d" at bounding box center [894, 260] width 403 height 10
copy div "34c7c155-334c-4910-a279-791e23f8849d"
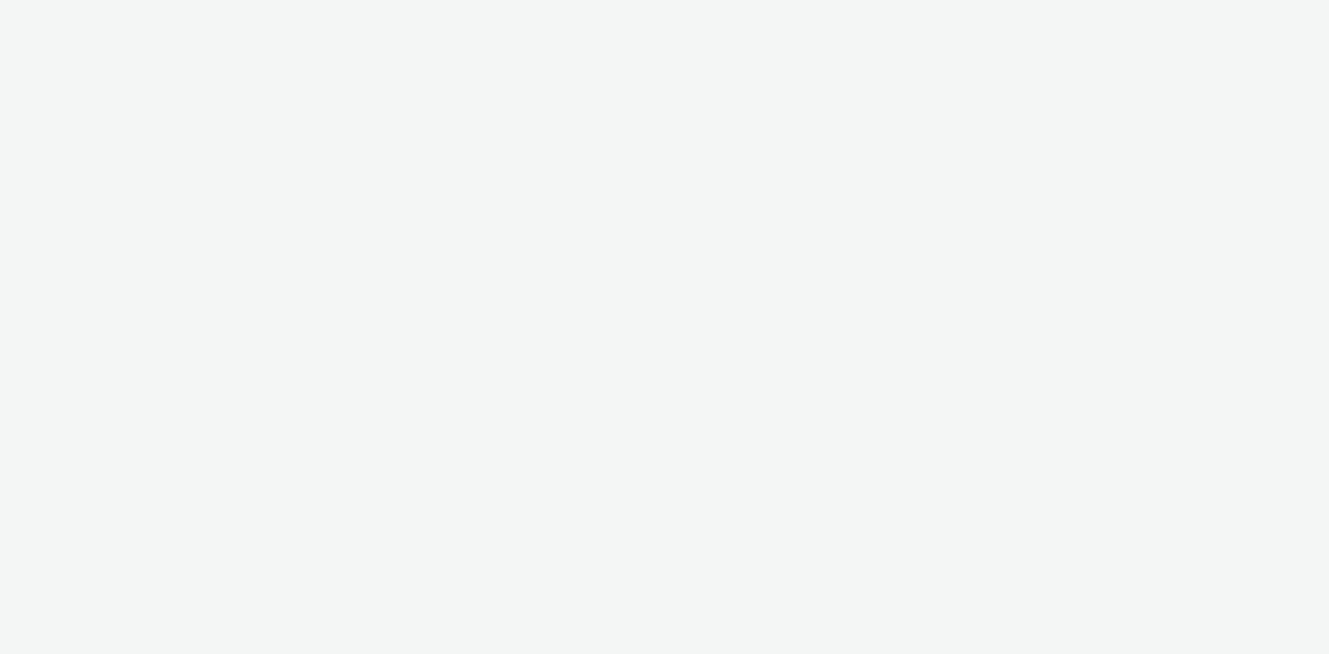
select select "440da4fd-3060-4a41-ba81-8784f925740e"
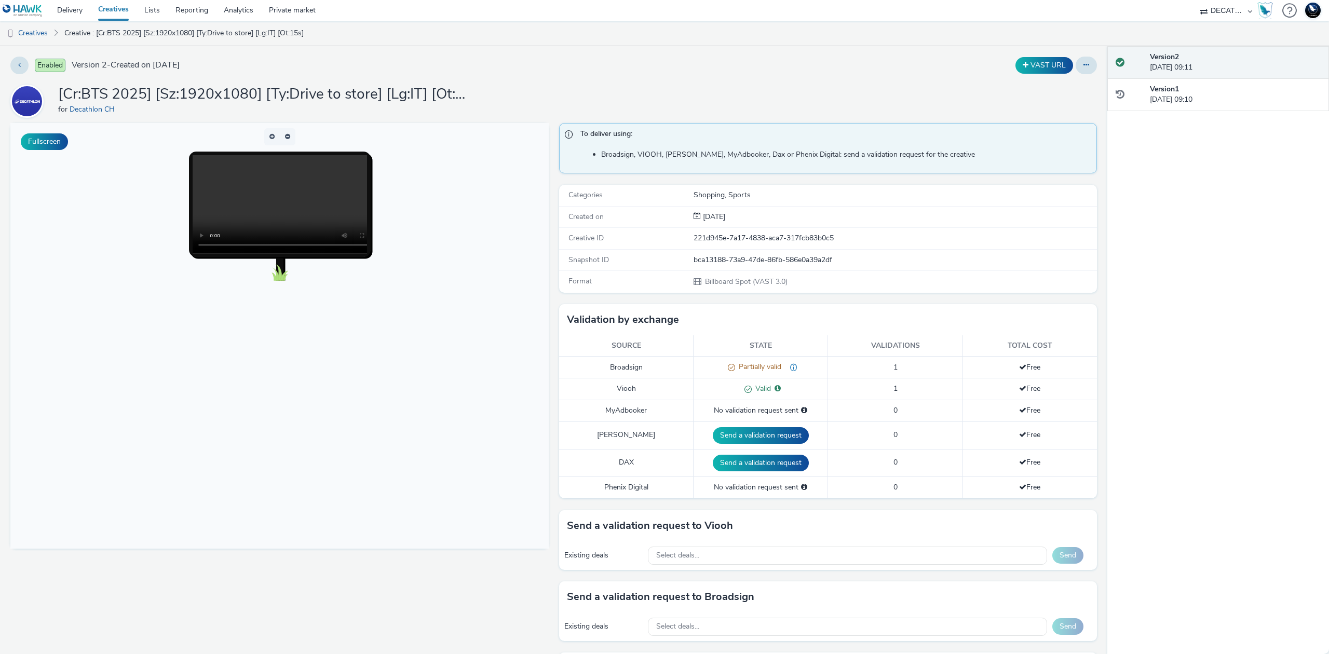
click at [793, 258] on div "bca13188-73a9-47de-86fb-586e0a39a2df" at bounding box center [894, 260] width 403 height 10
copy div "bca13188-73a9-47de-86fb-586e0a39a2df"
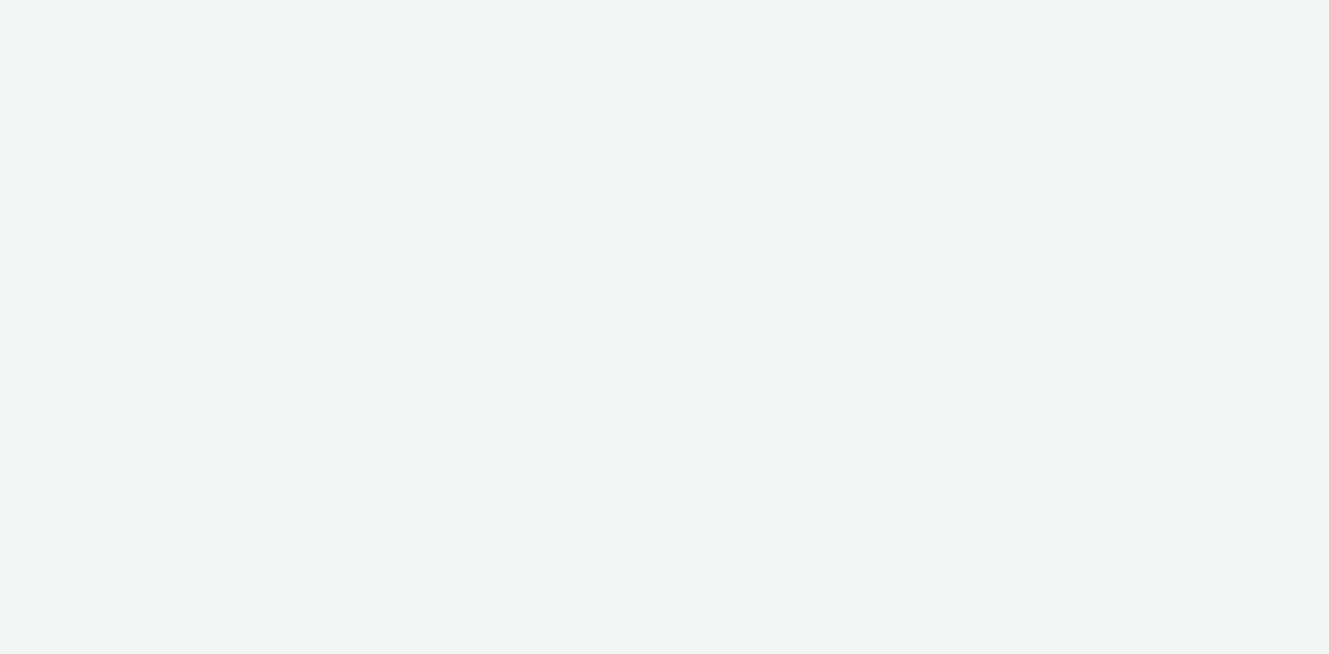
select select "440da4fd-3060-4a41-ba81-8784f925740e"
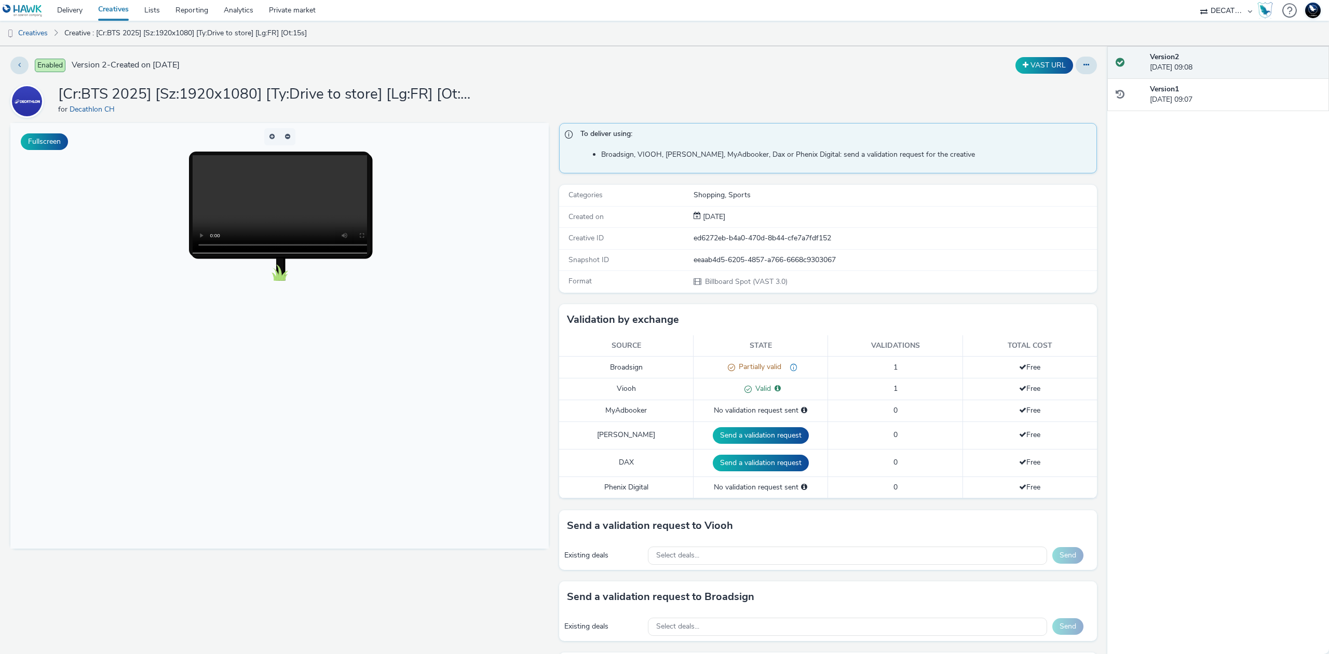
click at [765, 260] on div "eeaab4d5-6205-4857-a766-6668c9303067" at bounding box center [894, 260] width 403 height 10
copy div "eeaab4d5-6205-4857-a766-6668c9303067"
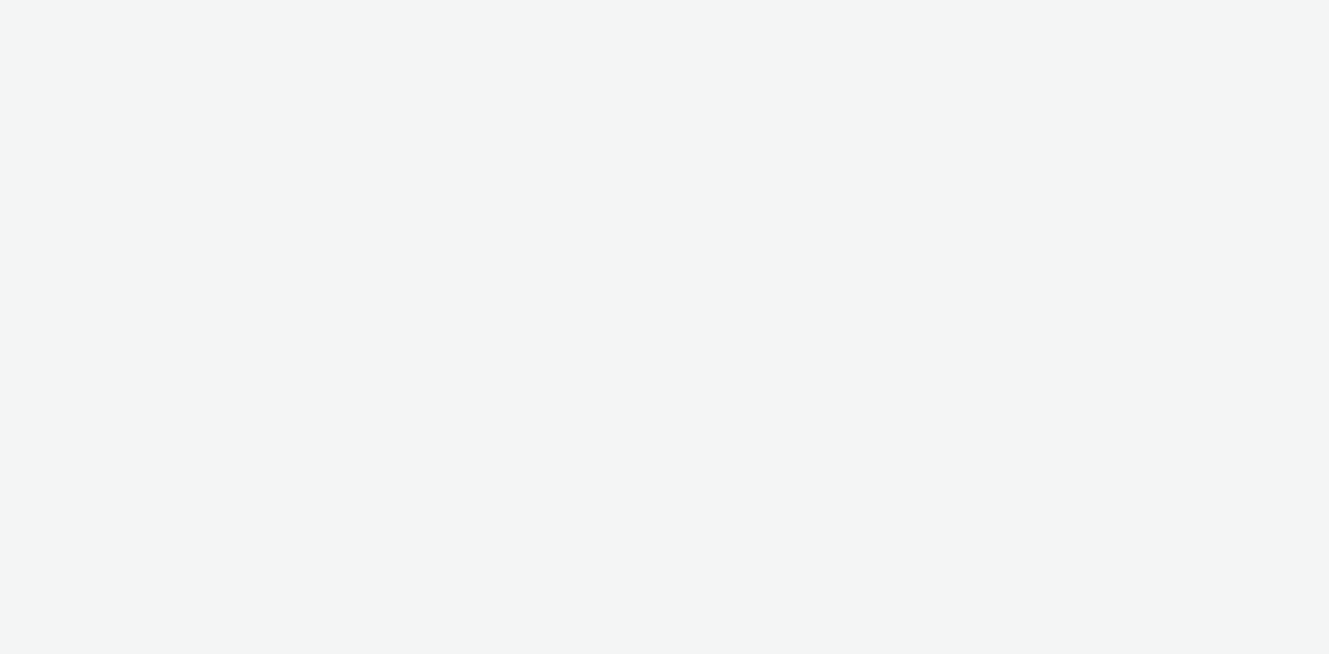
select select "440da4fd-3060-4a41-ba81-8784f925740e"
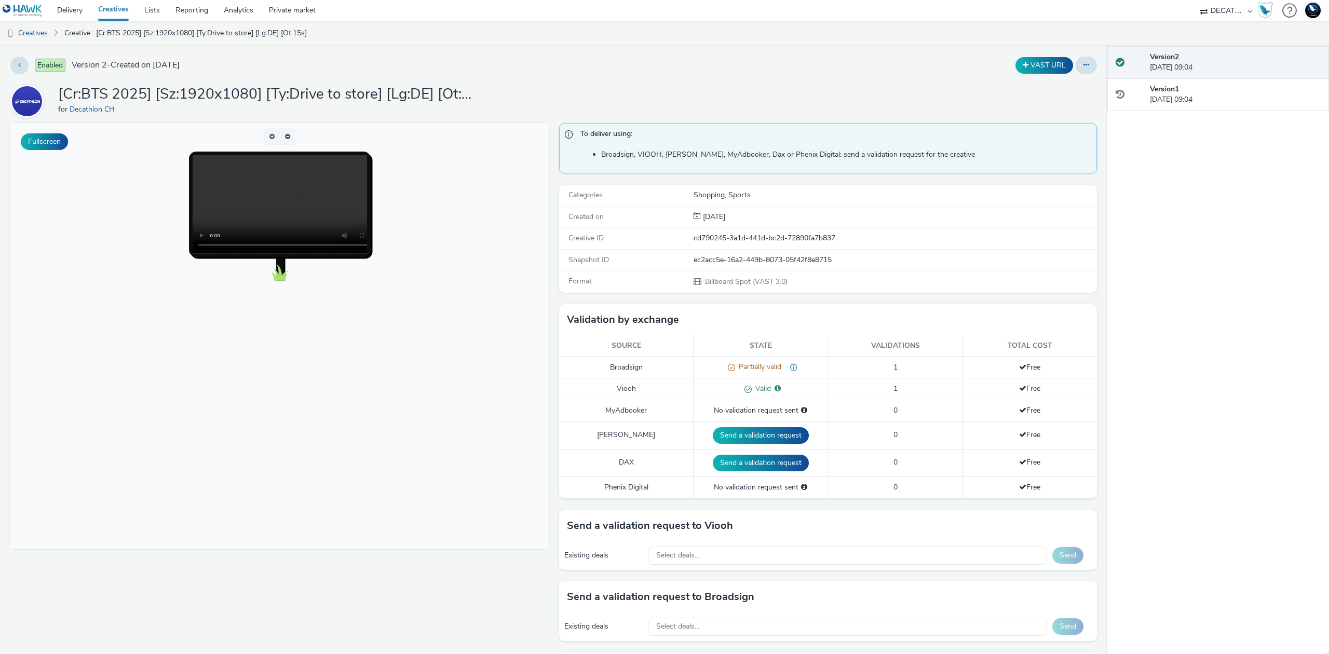
click at [773, 262] on div "ec2acc5e-16a2-449b-8073-05f42f8e8715" at bounding box center [894, 260] width 403 height 10
copy div "ec2acc5e-16a2-449b-8073-05f42f8e8715"
